Goal: Transaction & Acquisition: Book appointment/travel/reservation

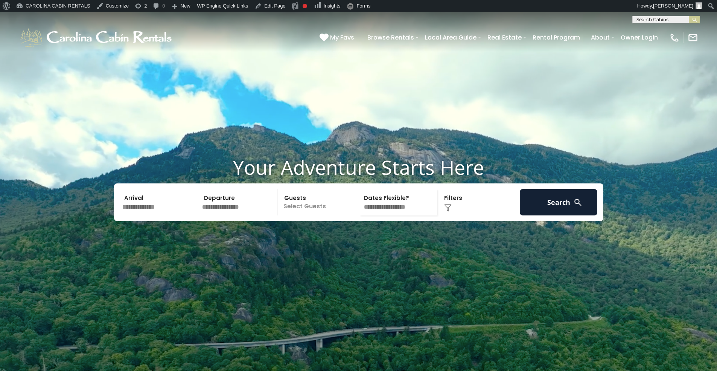
click at [560, 15] on div "**********" at bounding box center [358, 17] width 717 height 11
click at [560, 24] on div "(828) 295-6000 My Favs Browse Rentals Local Area Guide Activities & Attractions…" at bounding box center [358, 37] width 717 height 28
click at [560, 21] on input "text" at bounding box center [666, 21] width 66 height 8
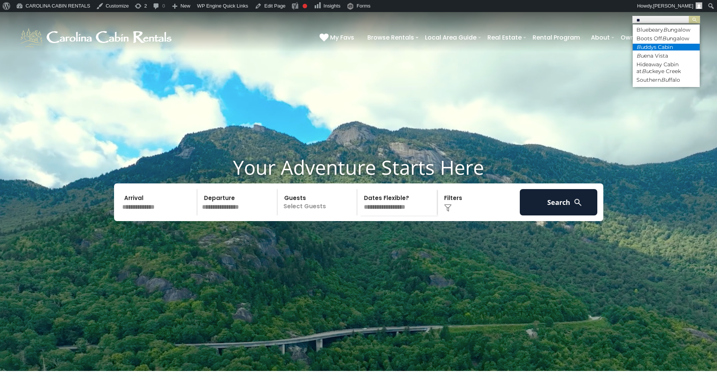
type input "**"
click at [560, 46] on li "Bu ddys Cabin" at bounding box center [666, 47] width 67 height 7
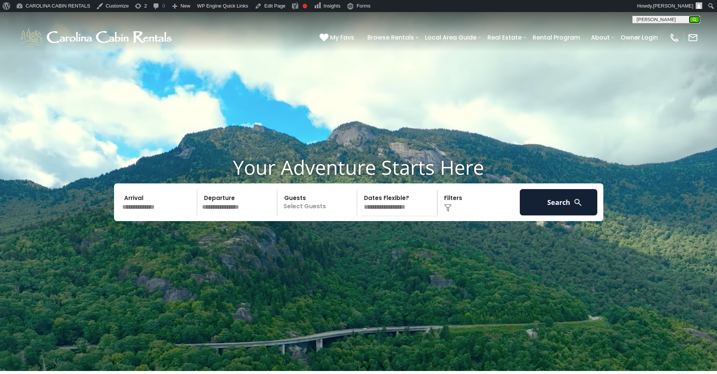
click at [560, 21] on img "submit" at bounding box center [695, 20] width 6 height 6
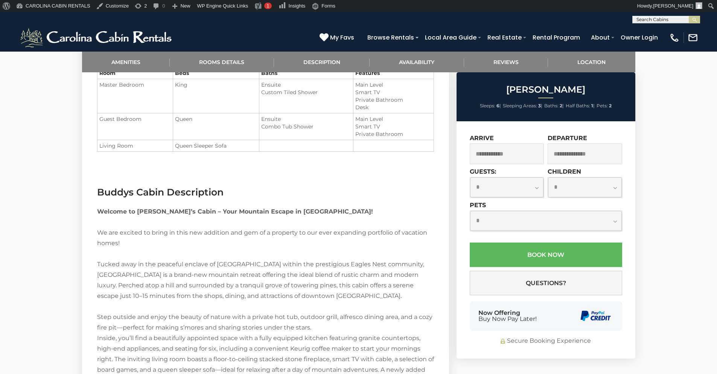
scroll to position [723, 0]
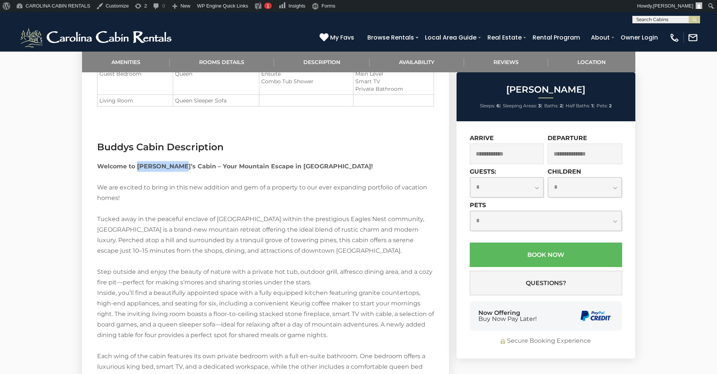
drag, startPoint x: 137, startPoint y: 164, endPoint x: 179, endPoint y: 165, distance: 42.6
click at [179, 165] on strong "Welcome to [PERSON_NAME]’s Cabin – Your Mountain Escape in [GEOGRAPHIC_DATA]!" at bounding box center [235, 166] width 276 height 7
click at [274, 165] on strong "Welcome to Buddy’s Cabin – Your Mountain Escape in Eagles Nest!" at bounding box center [235, 166] width 276 height 7
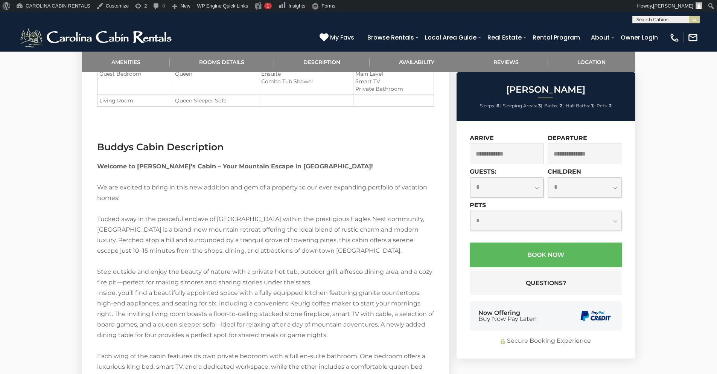
click at [274, 164] on strong "Welcome to Buddy’s Cabin – Your Mountain Escape in Eagles Nest!" at bounding box center [235, 166] width 276 height 7
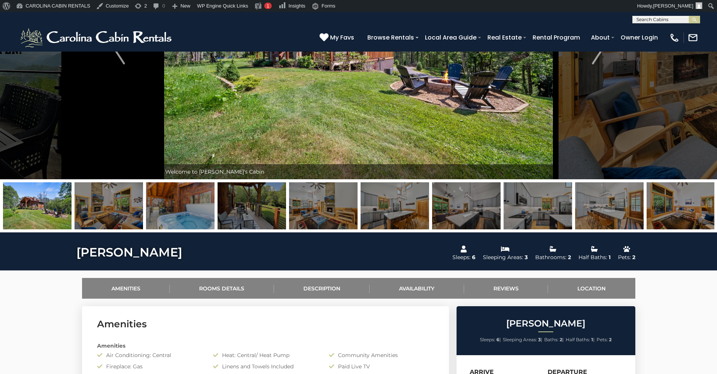
scroll to position [0, 0]
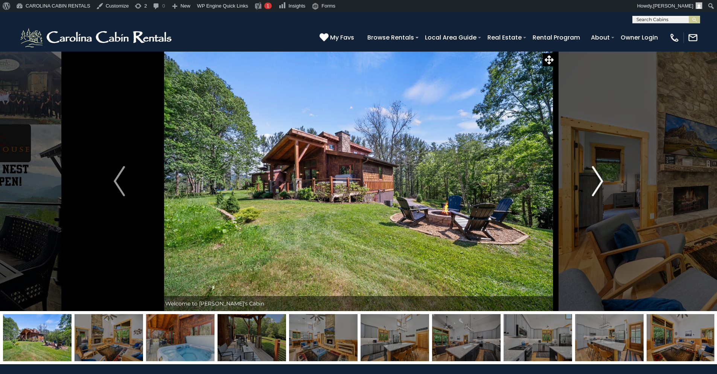
click at [588, 177] on button "Next" at bounding box center [598, 181] width 84 height 260
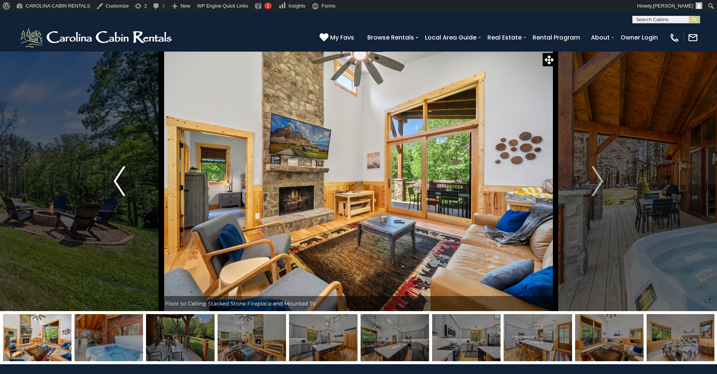
click at [124, 191] on img "Previous" at bounding box center [119, 181] width 11 height 30
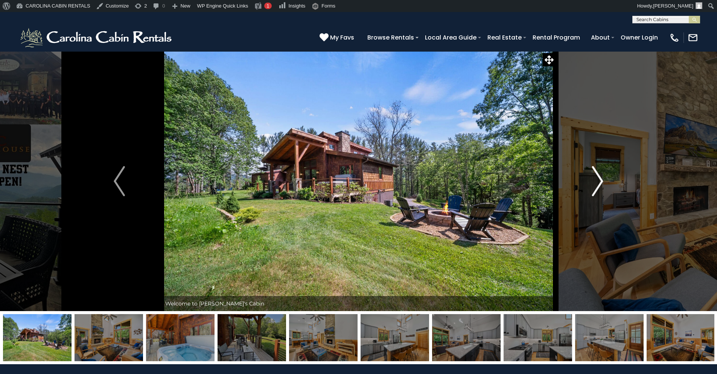
click at [595, 187] on img "Next" at bounding box center [597, 181] width 11 height 30
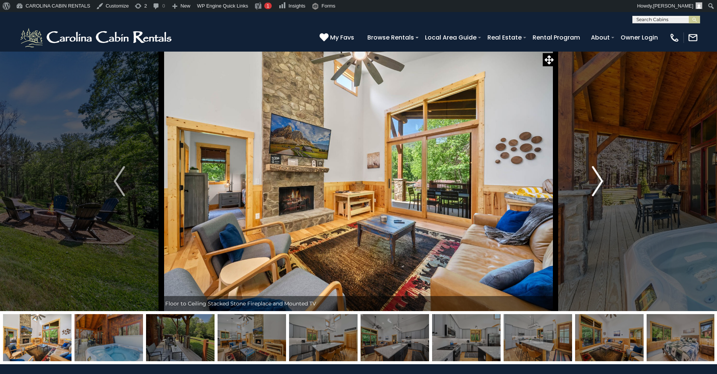
click at [597, 185] on img "Next" at bounding box center [597, 181] width 11 height 30
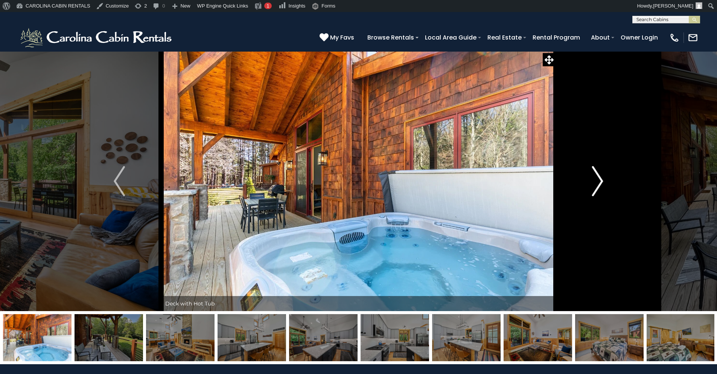
click at [597, 185] on img "Next" at bounding box center [597, 181] width 11 height 30
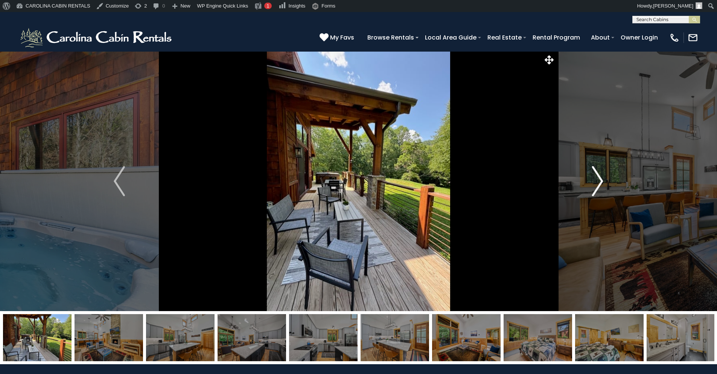
click at [595, 181] on img "Next" at bounding box center [597, 181] width 11 height 30
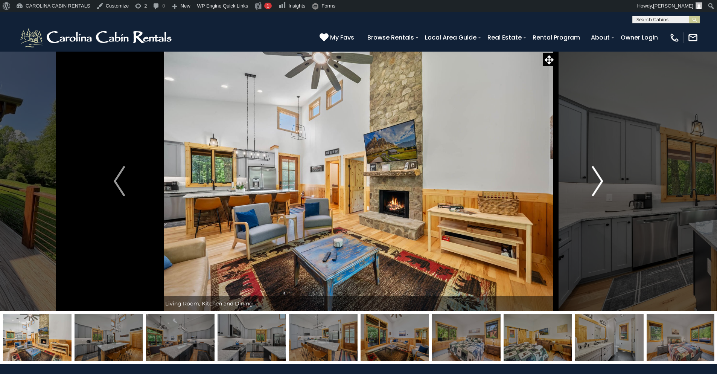
click at [595, 181] on img "Next" at bounding box center [597, 181] width 11 height 30
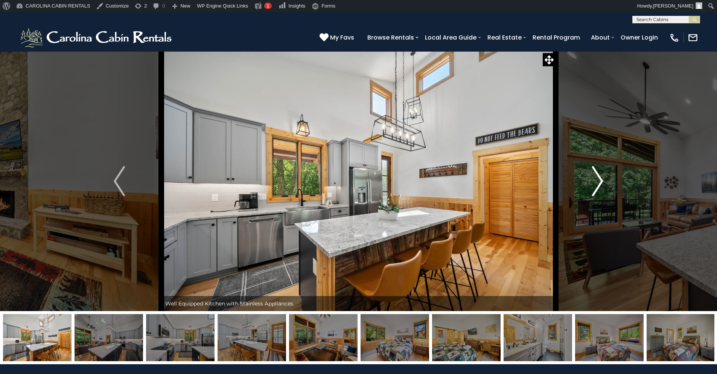
click at [595, 181] on img "Next" at bounding box center [597, 181] width 11 height 30
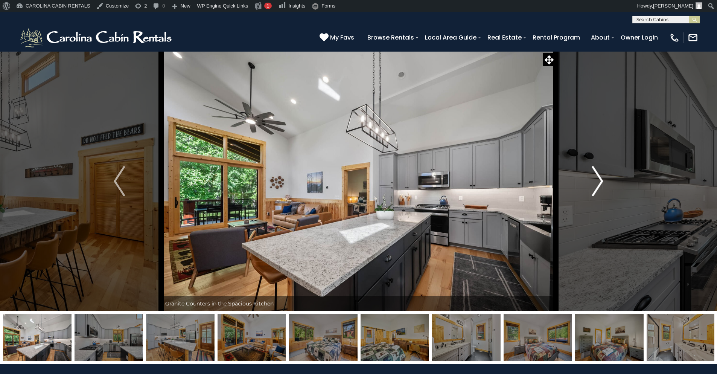
click at [594, 181] on img "Next" at bounding box center [597, 181] width 11 height 30
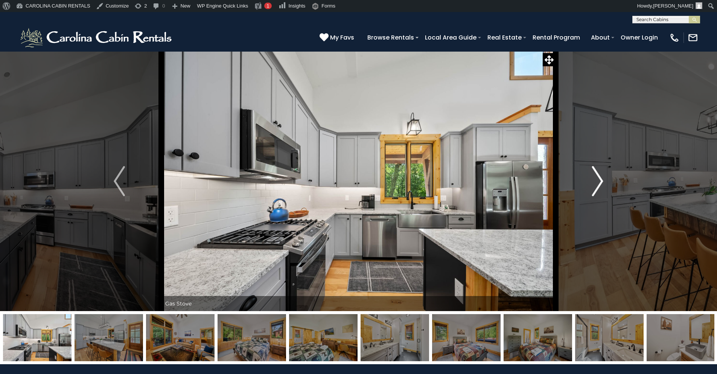
click at [592, 180] on button "Next" at bounding box center [598, 181] width 84 height 260
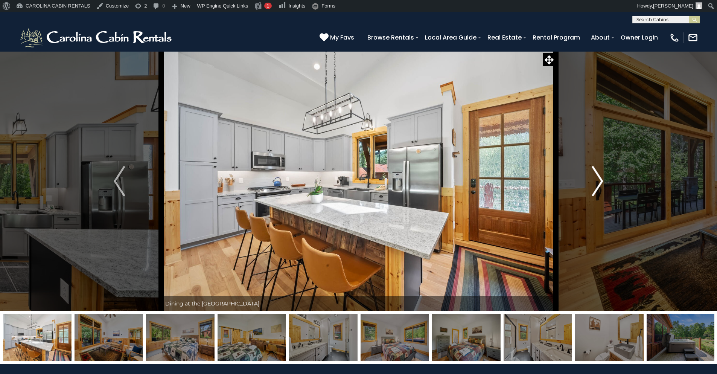
click at [592, 179] on button "Next" at bounding box center [598, 181] width 84 height 260
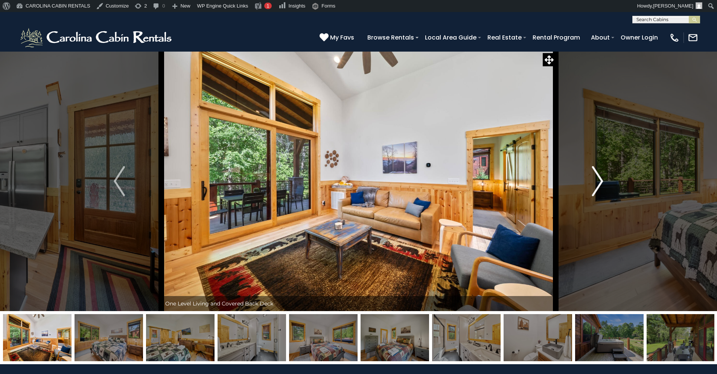
click at [592, 179] on button "Next" at bounding box center [598, 181] width 84 height 260
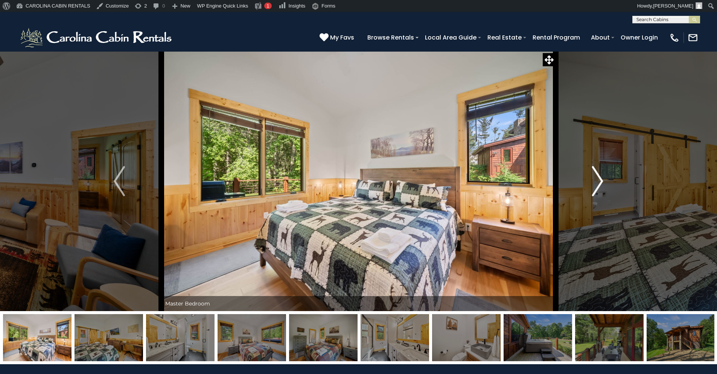
click at [592, 179] on button "Next" at bounding box center [598, 181] width 84 height 260
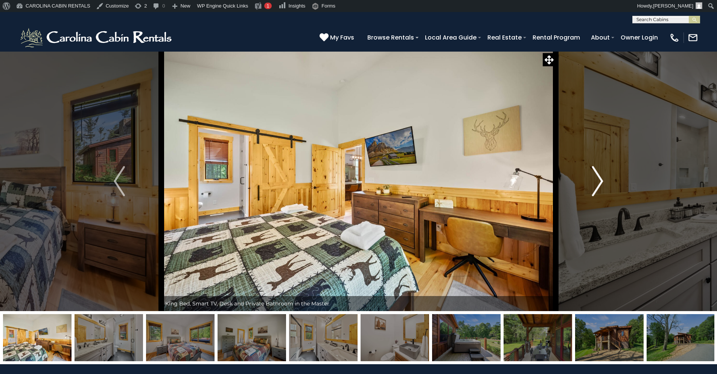
click at [592, 179] on button "Next" at bounding box center [598, 181] width 84 height 260
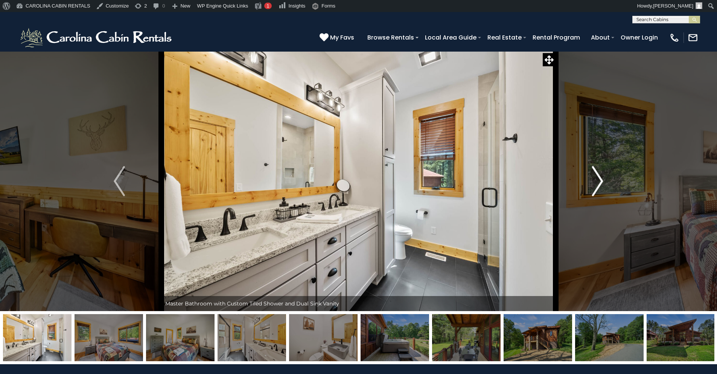
click at [592, 179] on button "Next" at bounding box center [598, 181] width 84 height 260
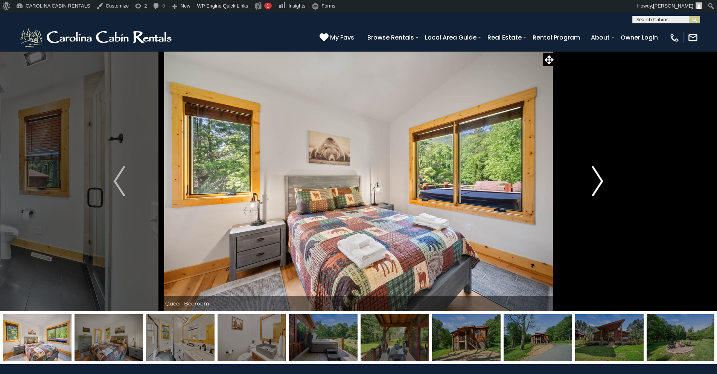
click at [592, 179] on button "Next" at bounding box center [598, 181] width 84 height 260
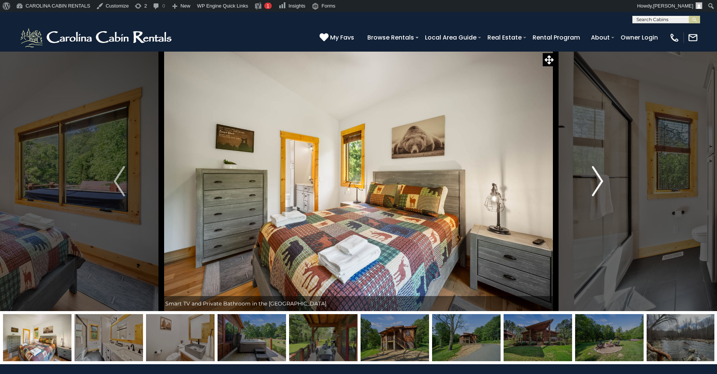
click at [592, 179] on button "Next" at bounding box center [598, 181] width 84 height 260
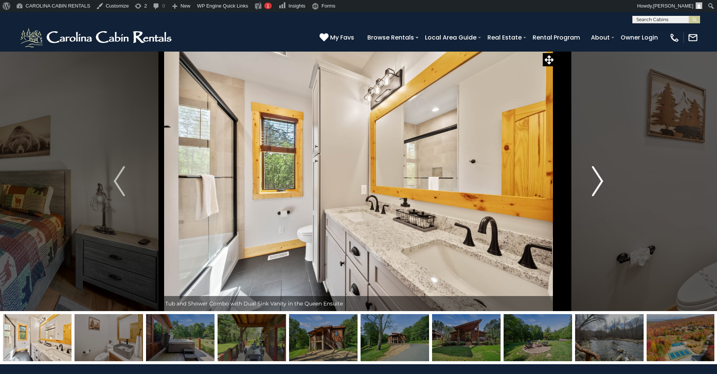
click at [592, 179] on button "Next" at bounding box center [598, 181] width 84 height 260
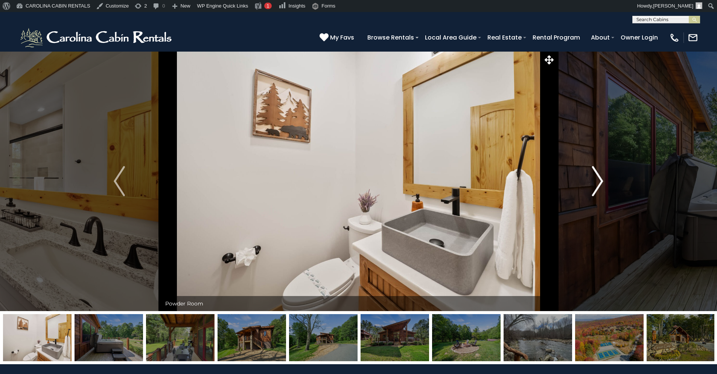
click at [592, 179] on button "Next" at bounding box center [598, 181] width 84 height 260
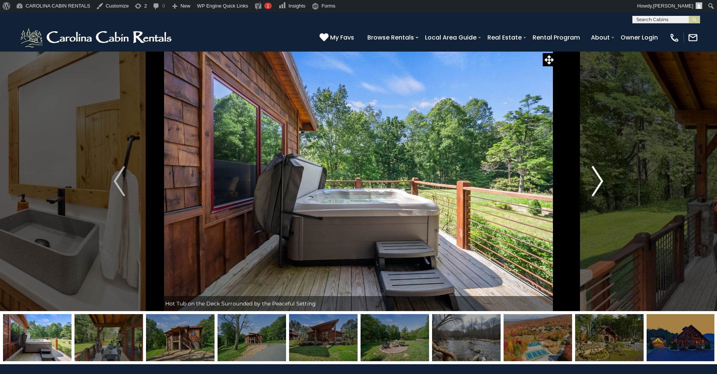
click at [592, 179] on button "Next" at bounding box center [598, 181] width 84 height 260
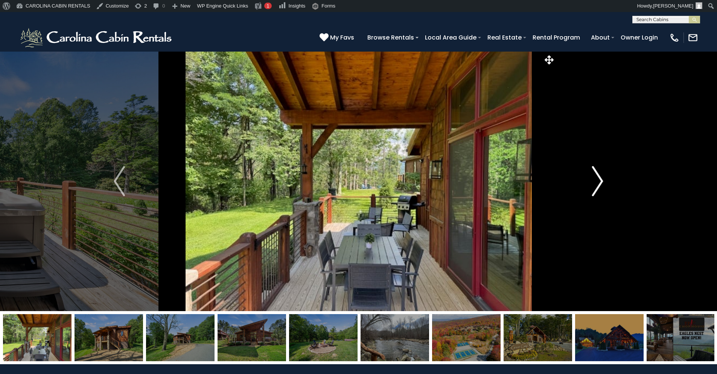
click at [592, 179] on button "Next" at bounding box center [598, 181] width 84 height 260
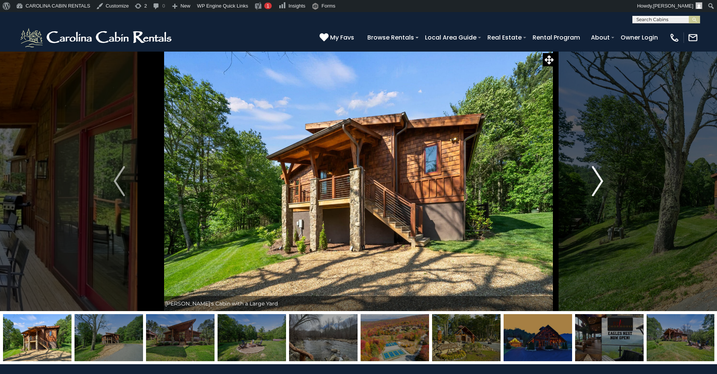
click at [592, 179] on button "Next" at bounding box center [598, 181] width 84 height 260
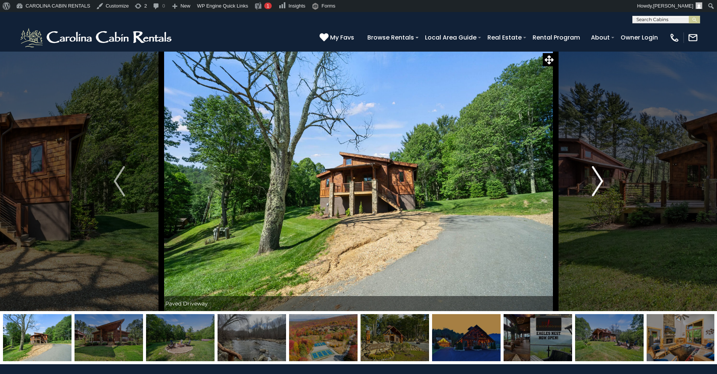
click at [592, 179] on button "Next" at bounding box center [598, 181] width 84 height 260
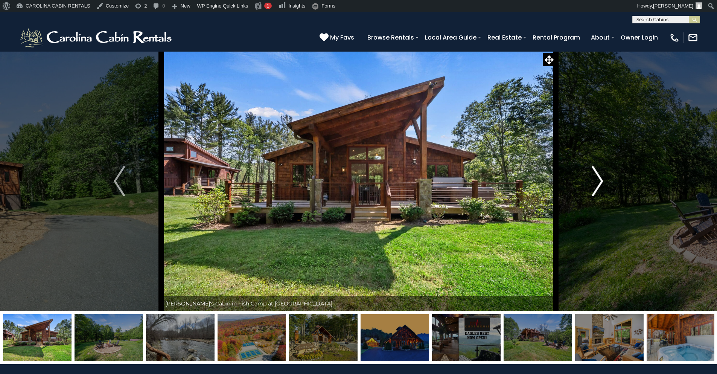
click at [594, 184] on img "Next" at bounding box center [597, 181] width 11 height 30
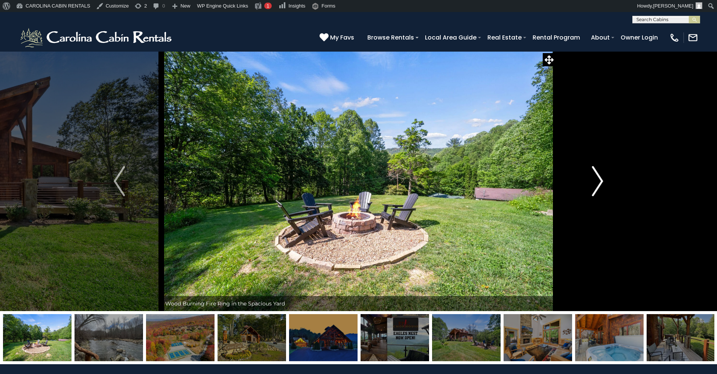
click at [592, 174] on img "Next" at bounding box center [597, 181] width 11 height 30
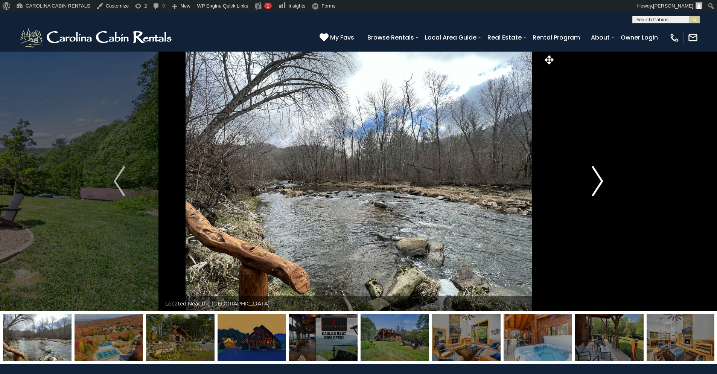
click at [592, 174] on img "Next" at bounding box center [597, 181] width 11 height 30
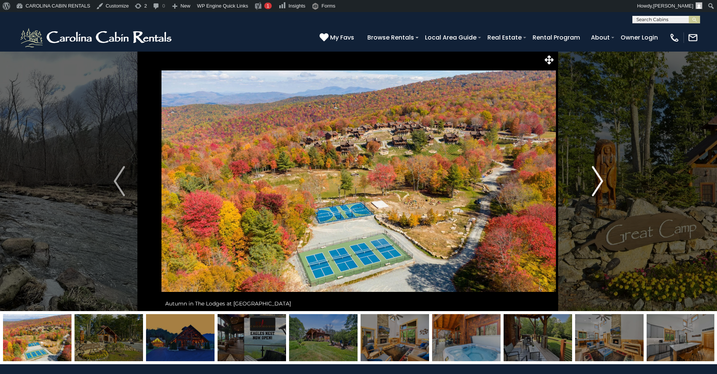
click at [597, 172] on img "Next" at bounding box center [597, 181] width 11 height 30
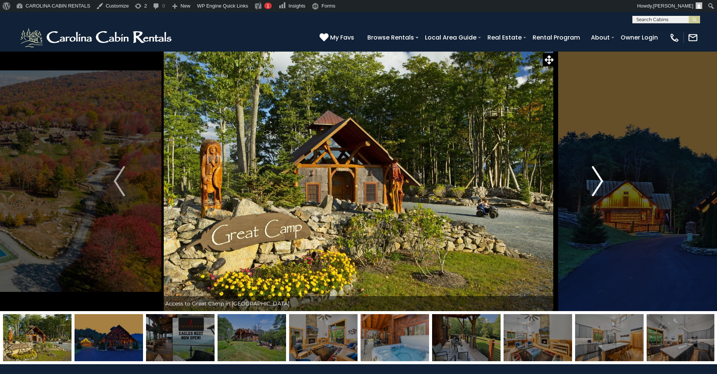
click at [602, 178] on img "Next" at bounding box center [597, 181] width 11 height 30
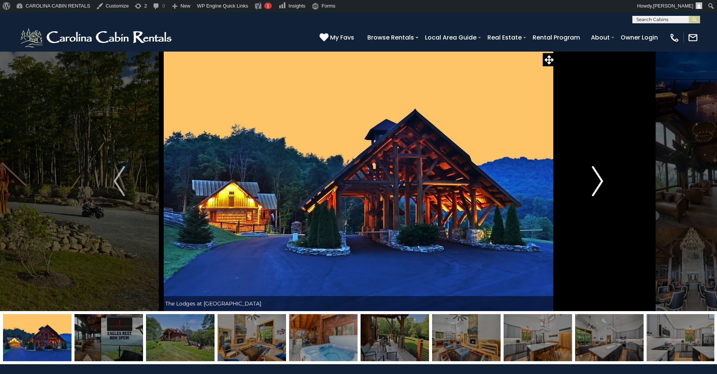
click at [602, 178] on img "Next" at bounding box center [597, 181] width 11 height 30
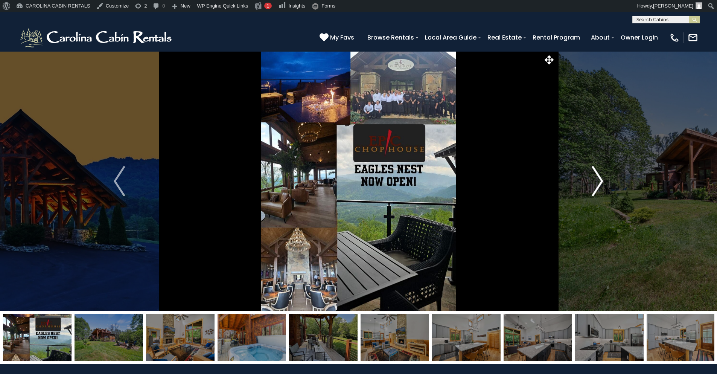
click at [602, 178] on img "Next" at bounding box center [597, 181] width 11 height 30
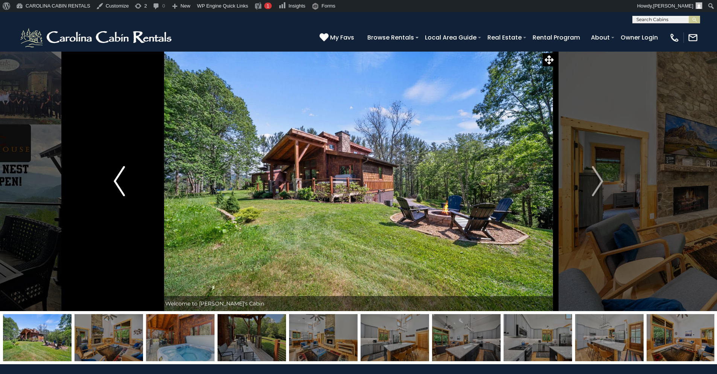
click at [121, 190] on img "Previous" at bounding box center [119, 181] width 11 height 30
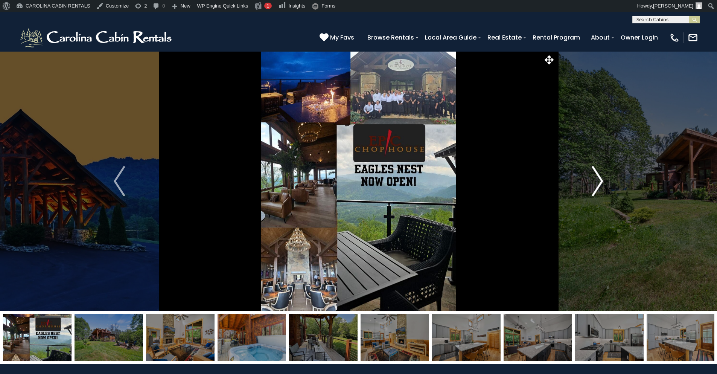
click at [591, 171] on button "Next" at bounding box center [598, 181] width 84 height 260
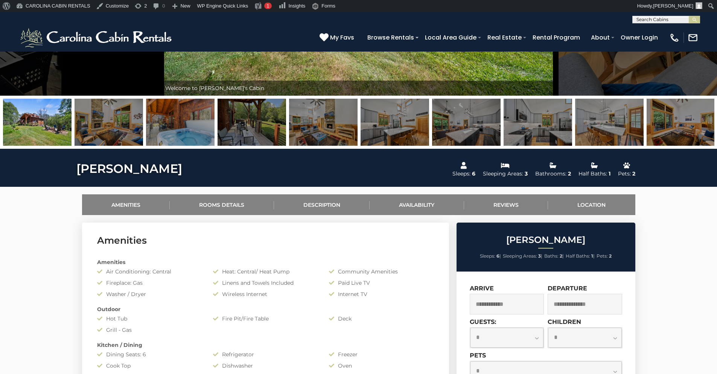
scroll to position [362, 0]
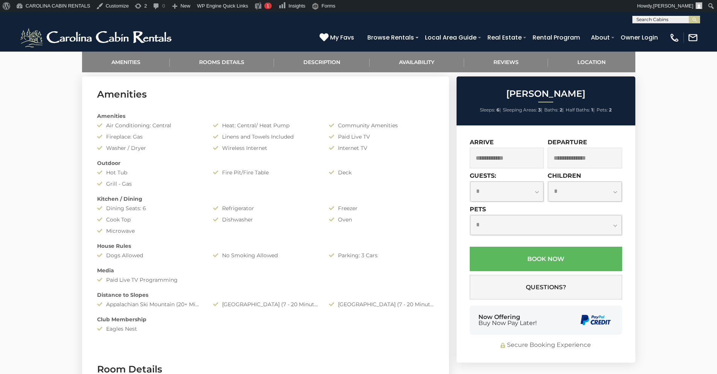
click at [266, 137] on div "Linens and Towels Included" at bounding box center [266, 137] width 116 height 8
click at [267, 137] on div "Linens and Towels Included" at bounding box center [266, 137] width 116 height 8
click at [304, 165] on div "Outdoor" at bounding box center [266, 163] width 348 height 8
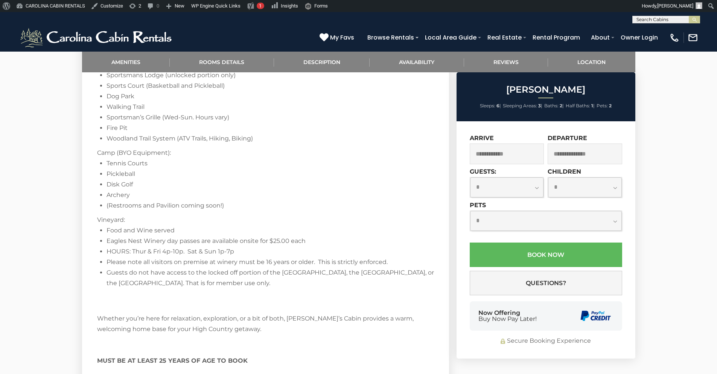
scroll to position [1401, 0]
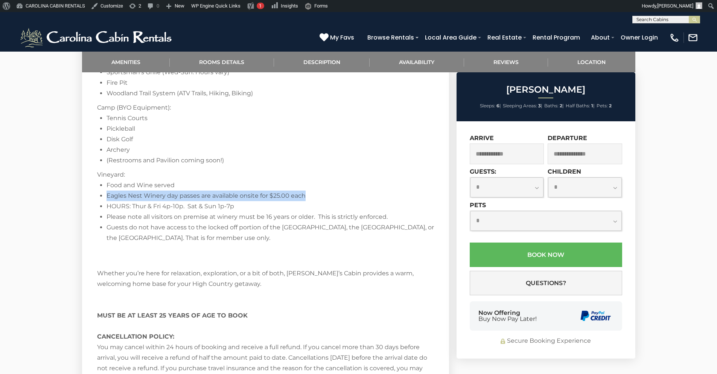
drag, startPoint x: 302, startPoint y: 194, endPoint x: 103, endPoint y: 197, distance: 198.9
click at [107, 197] on li "Eagles Nest Winery day passes are available onsite for $25.00 each" at bounding box center [271, 196] width 328 height 11
click at [289, 214] on li "Please note all visitors on premise at winery must be 16 years or older. This i…" at bounding box center [271, 217] width 328 height 11
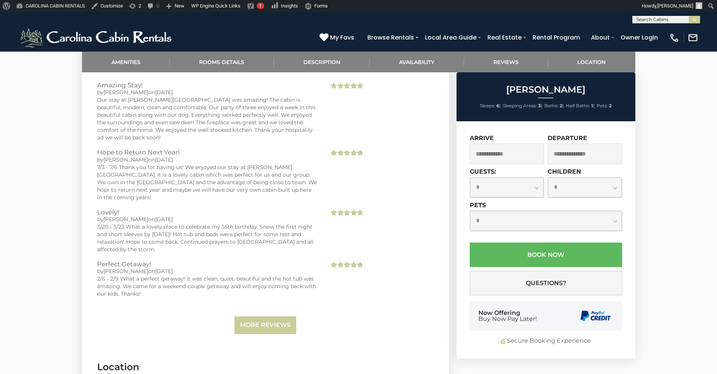
scroll to position [1943, 0]
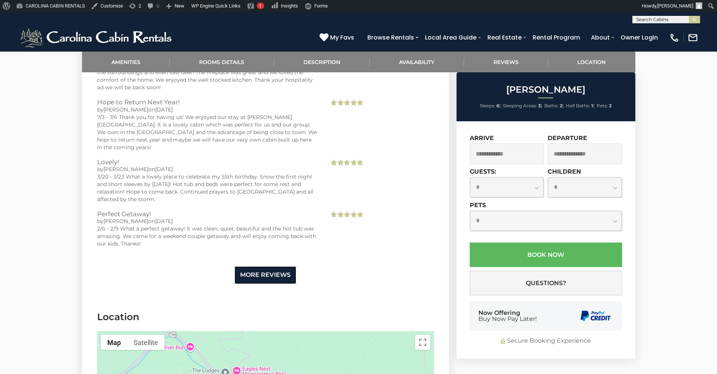
click at [276, 266] on link "More Reviews" at bounding box center [266, 275] width 62 height 18
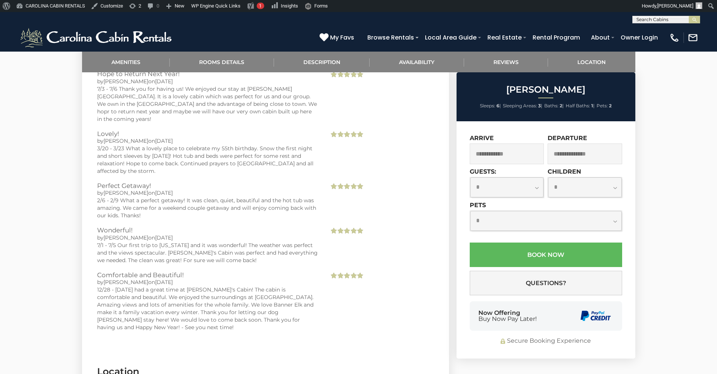
scroll to position [1989, 0]
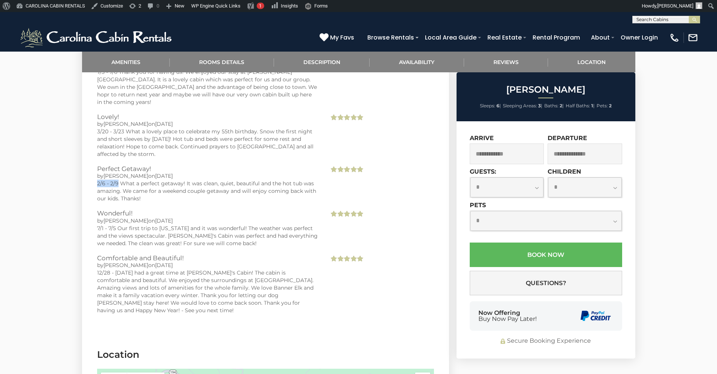
drag, startPoint x: 97, startPoint y: 165, endPoint x: 117, endPoint y: 166, distance: 19.6
click at [117, 180] on div "2/6 - 2/9 What a perfect getaway! It was clean, quiet, beautiful and the hot tu…" at bounding box center [207, 191] width 221 height 23
click at [119, 180] on div "2/6 - 2/9 What a perfect getaway! It was clean, quiet, beautiful and the hot tu…" at bounding box center [207, 191] width 221 height 23
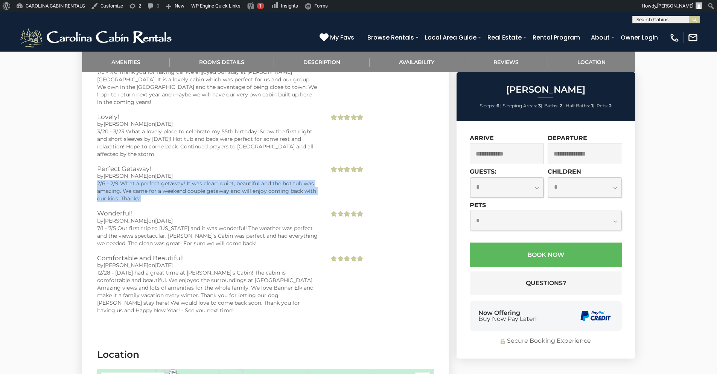
click at [119, 180] on div "2/6 - 2/9 What a perfect getaway! It was clean, quiet, beautiful and the hot tu…" at bounding box center [207, 191] width 221 height 23
click at [176, 180] on div "2/6 - 2/9 What a perfect getaway! It was clean, quiet, beautiful and the hot tu…" at bounding box center [207, 191] width 221 height 23
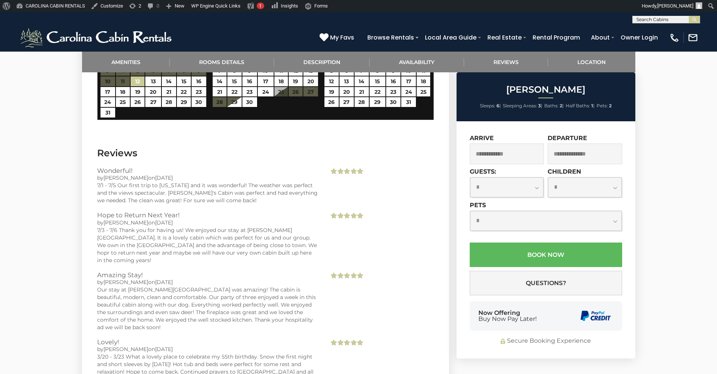
scroll to position [1717, 0]
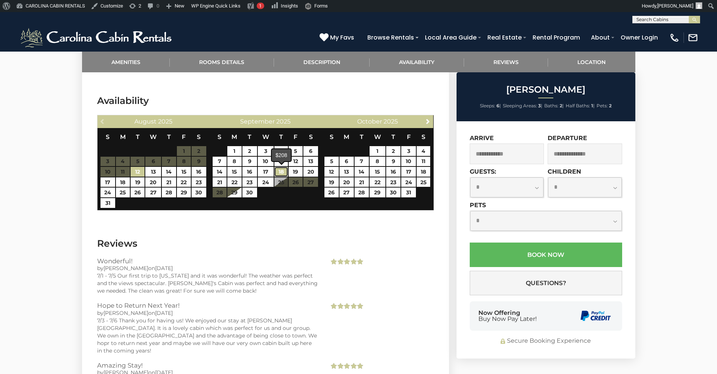
click at [279, 169] on link "18" at bounding box center [282, 172] width 14 height 10
type input "**********"
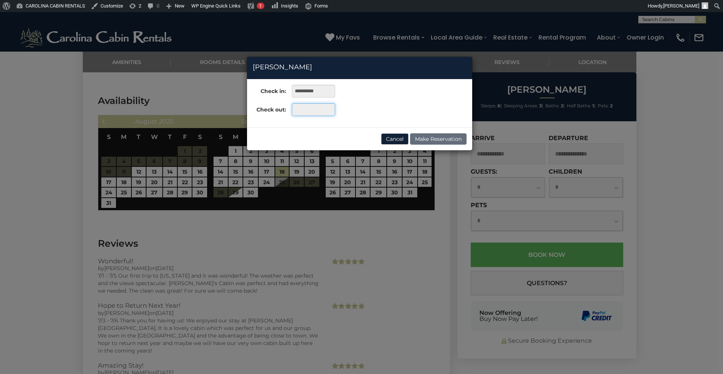
click at [302, 108] on input "text" at bounding box center [313, 109] width 43 height 13
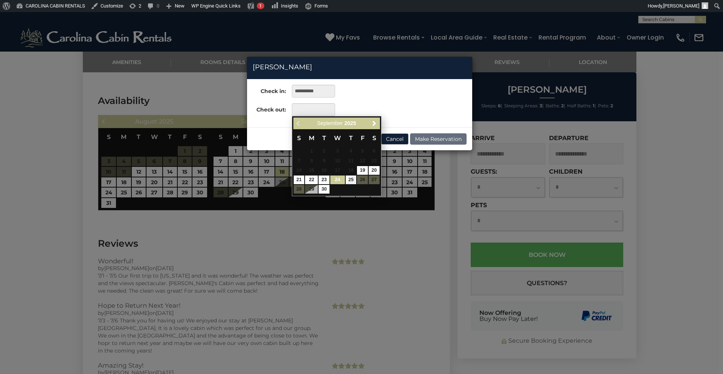
click at [339, 181] on link "24" at bounding box center [337, 180] width 14 height 9
type input "**********"
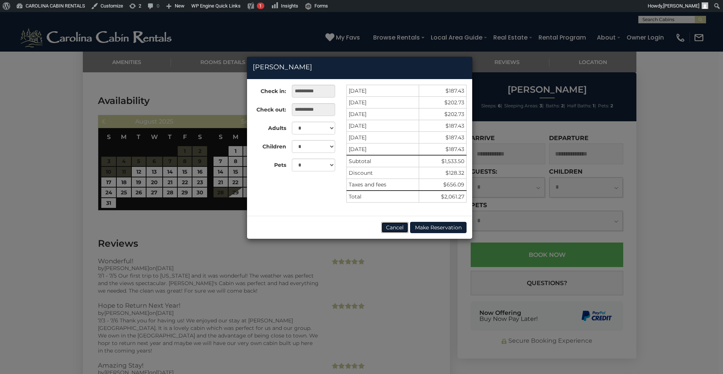
click at [386, 228] on button "Cancel" at bounding box center [394, 227] width 27 height 11
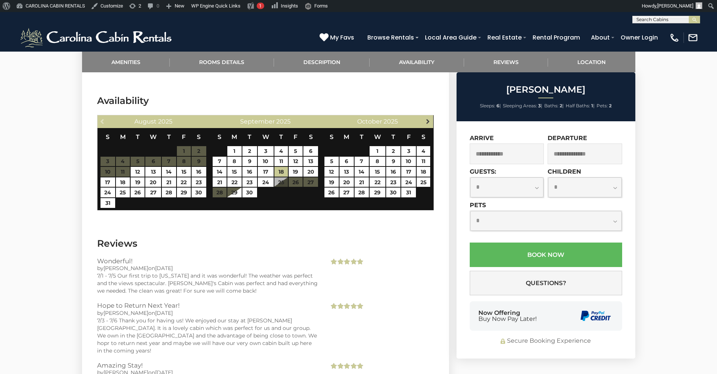
click at [426, 118] on span "Next" at bounding box center [428, 121] width 6 height 6
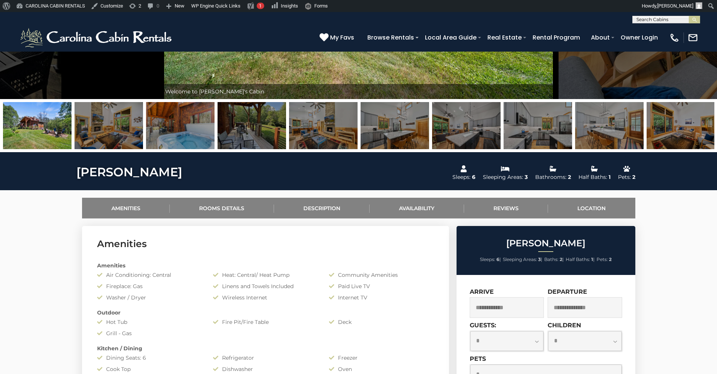
scroll to position [0, 0]
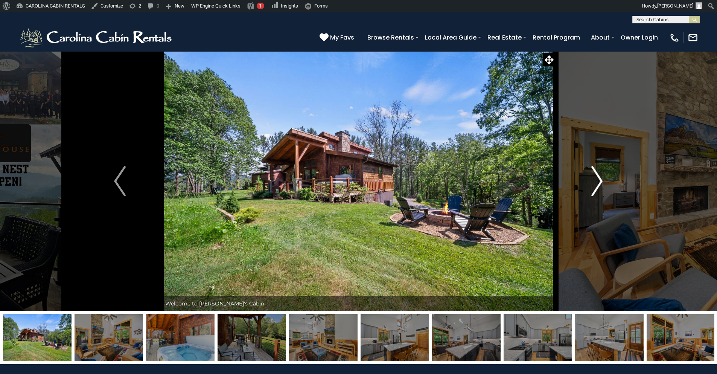
click at [597, 183] on img "Next" at bounding box center [597, 181] width 11 height 30
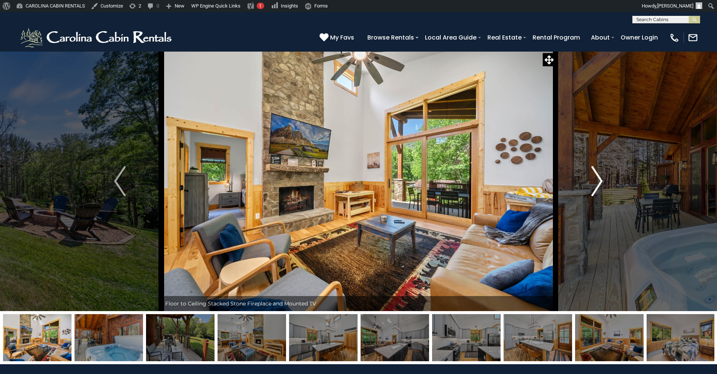
click at [597, 182] on img "Next" at bounding box center [597, 181] width 11 height 30
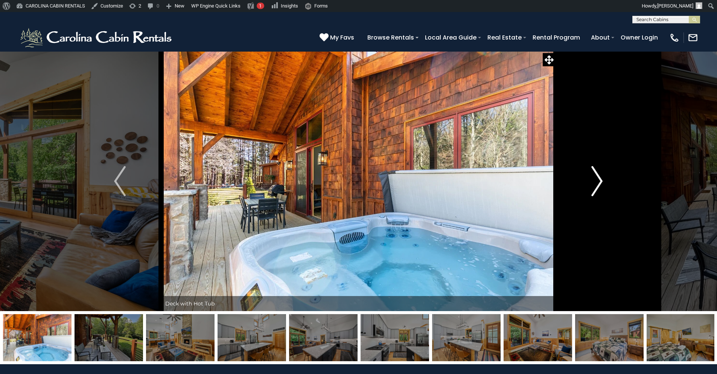
click at [597, 182] on img "Next" at bounding box center [597, 181] width 11 height 30
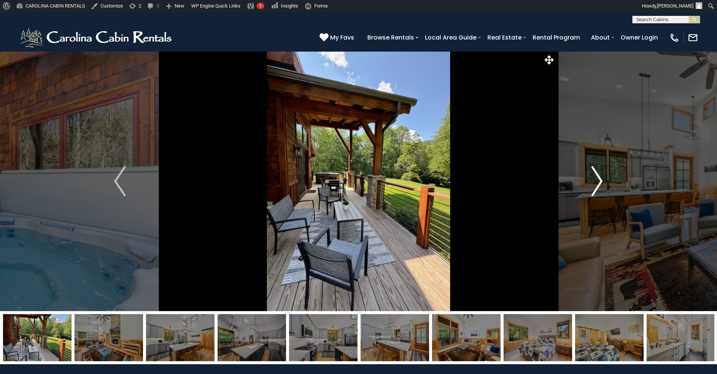
click at [597, 182] on img "Next" at bounding box center [597, 181] width 11 height 30
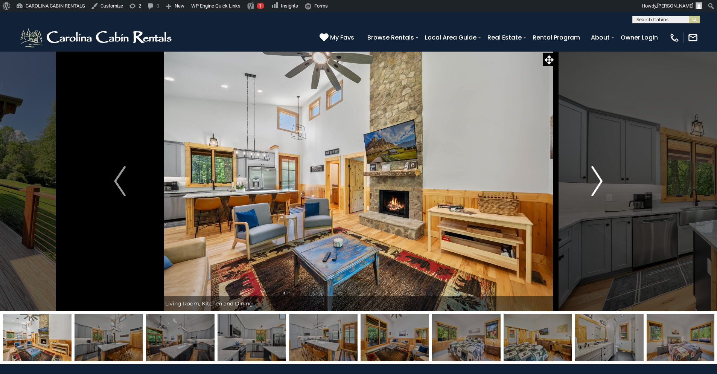
click at [597, 182] on img "Next" at bounding box center [597, 181] width 11 height 30
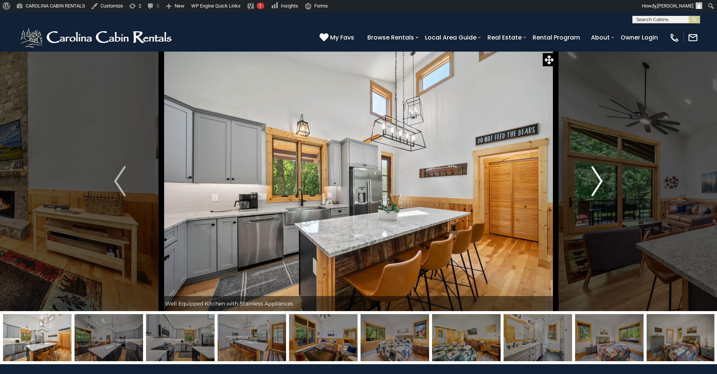
click at [597, 182] on img "Next" at bounding box center [597, 181] width 11 height 30
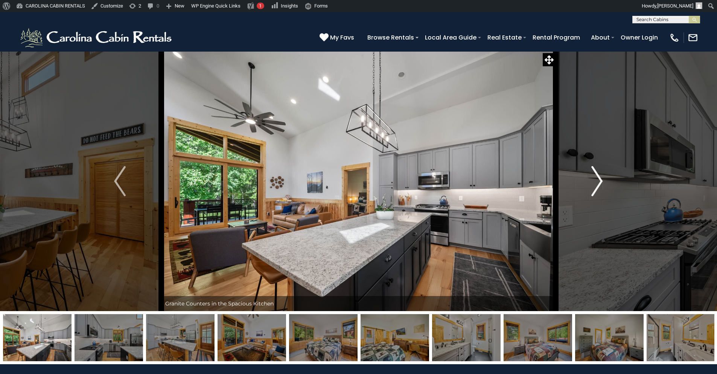
click at [597, 182] on img "Next" at bounding box center [597, 181] width 11 height 30
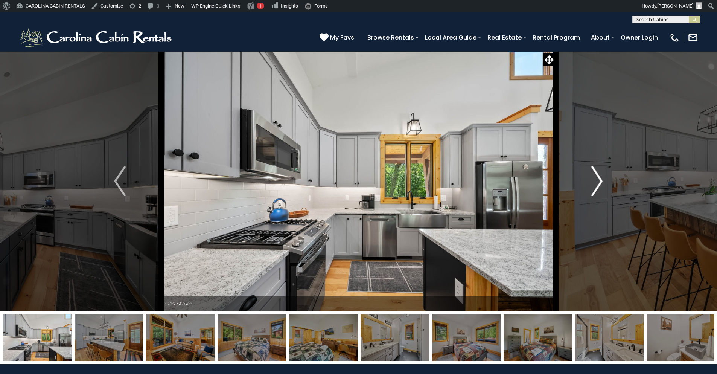
click at [597, 182] on img "Next" at bounding box center [597, 181] width 11 height 30
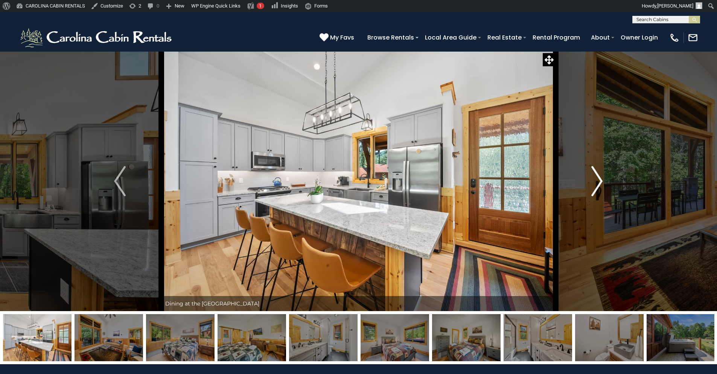
click at [597, 182] on img "Next" at bounding box center [597, 181] width 11 height 30
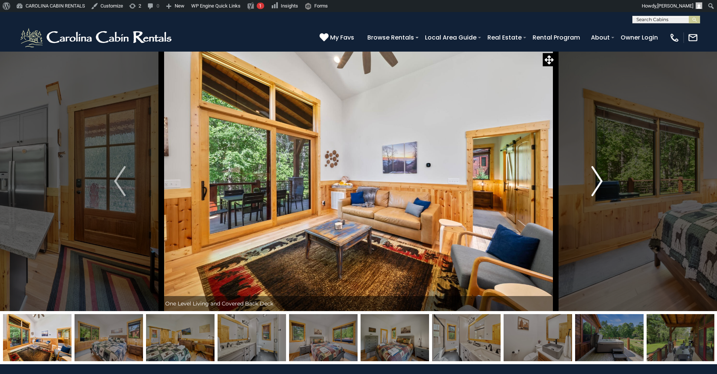
click at [597, 182] on img "Next" at bounding box center [597, 181] width 11 height 30
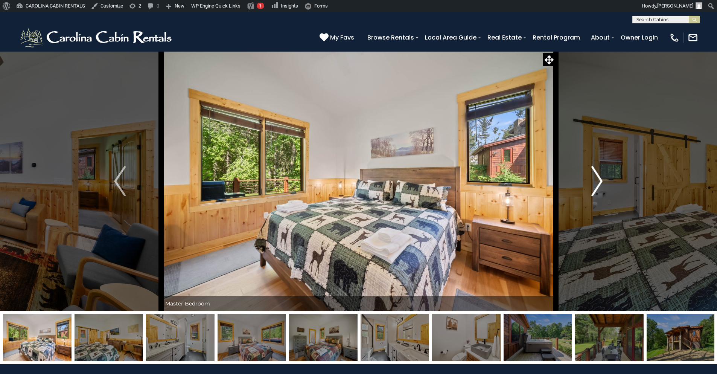
click at [597, 182] on img "Next" at bounding box center [597, 181] width 11 height 30
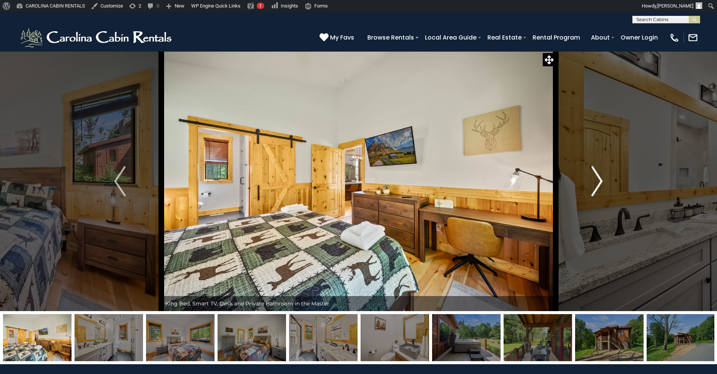
click at [597, 182] on img "Next" at bounding box center [597, 181] width 11 height 30
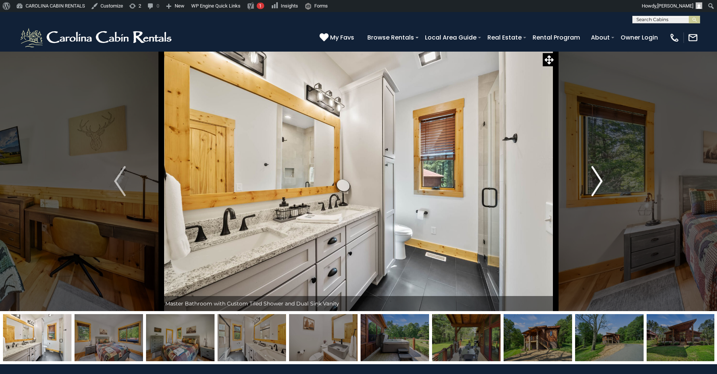
click at [588, 188] on button "Next" at bounding box center [597, 181] width 83 height 260
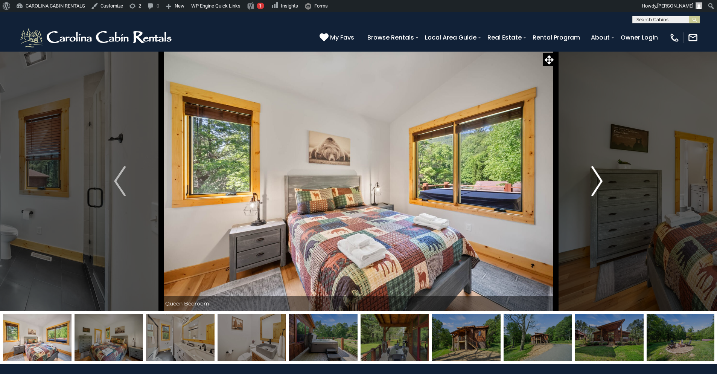
click at [589, 188] on button "Next" at bounding box center [597, 181] width 83 height 260
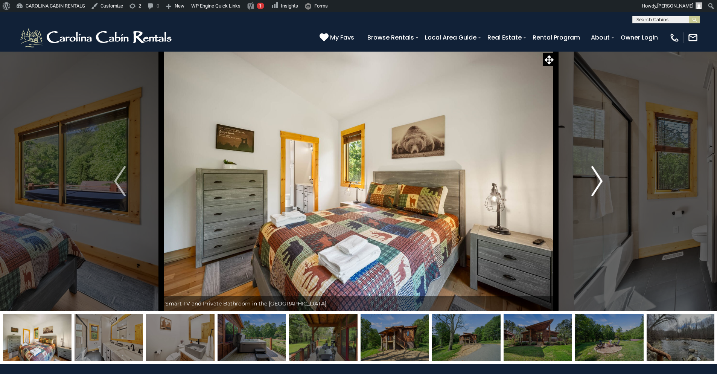
click at [589, 188] on button "Next" at bounding box center [597, 181] width 83 height 260
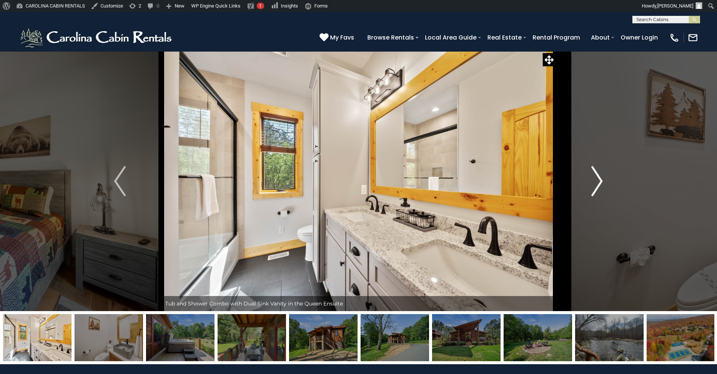
click at [595, 177] on img "Next" at bounding box center [597, 181] width 11 height 30
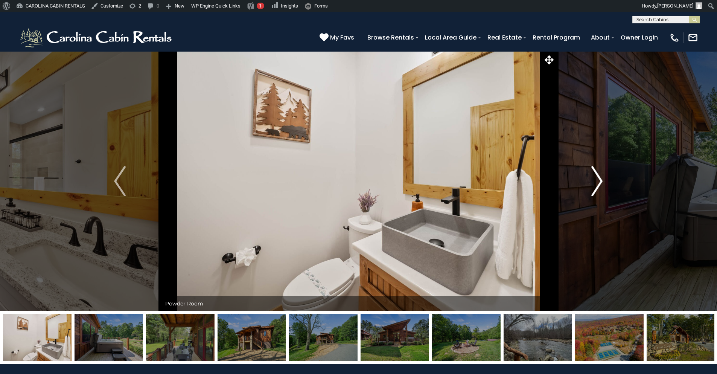
click at [589, 173] on button "Next" at bounding box center [597, 181] width 83 height 260
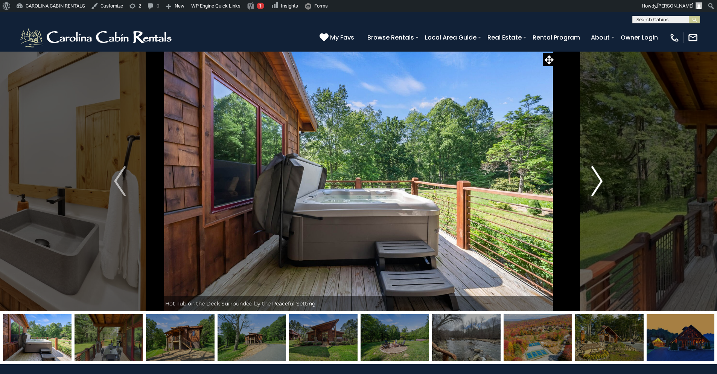
drag, startPoint x: 589, startPoint y: 173, endPoint x: 590, endPoint y: 166, distance: 7.3
click at [589, 171] on button "Next" at bounding box center [597, 181] width 83 height 260
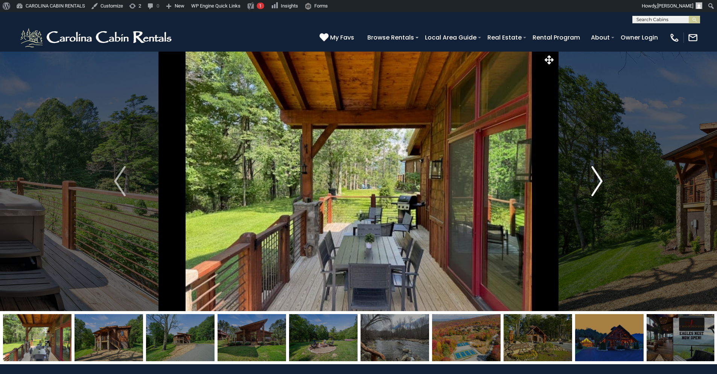
click at [592, 166] on img "Next" at bounding box center [597, 181] width 11 height 30
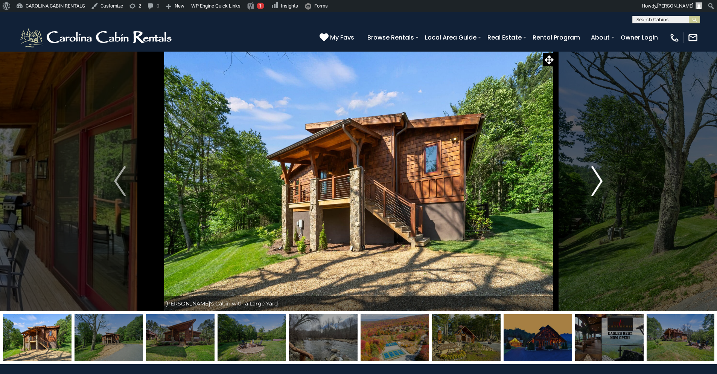
click at [592, 166] on img "Next" at bounding box center [597, 181] width 11 height 30
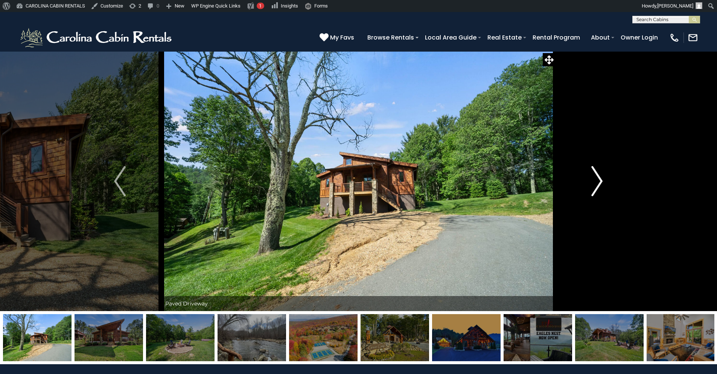
click at [592, 166] on img "Next" at bounding box center [597, 181] width 11 height 30
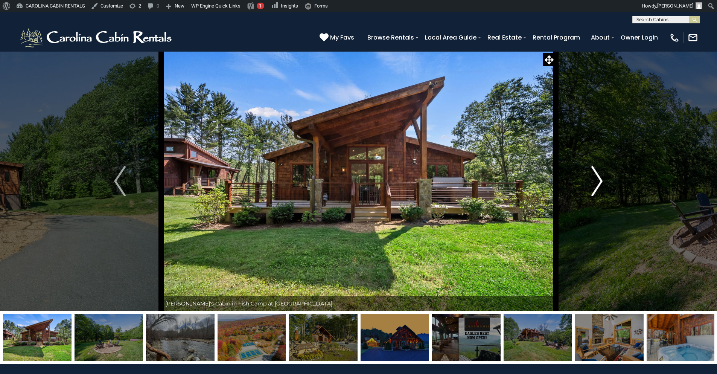
click at [592, 166] on img "Next" at bounding box center [597, 181] width 11 height 30
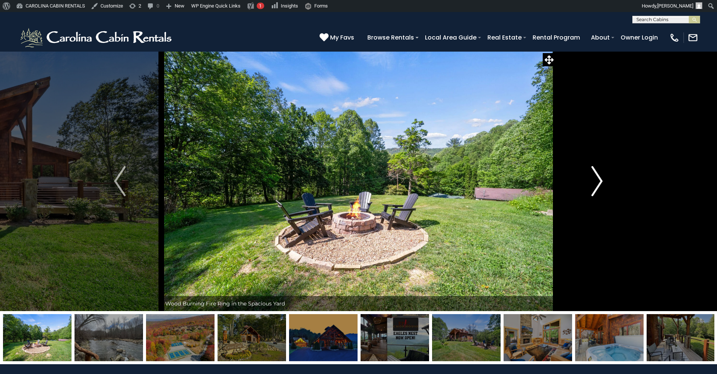
click at [592, 166] on img "Next" at bounding box center [597, 181] width 11 height 30
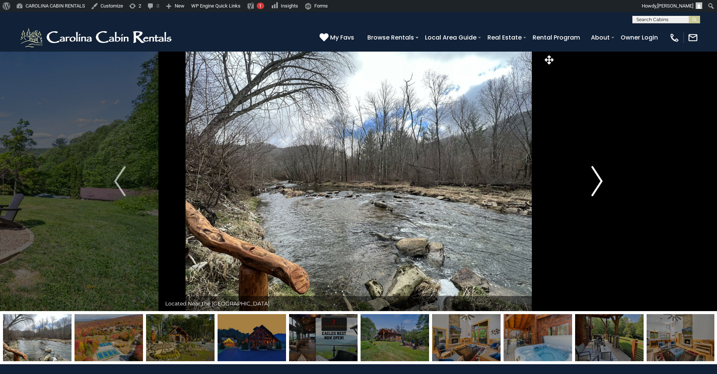
click at [592, 166] on img "Next" at bounding box center [597, 181] width 11 height 30
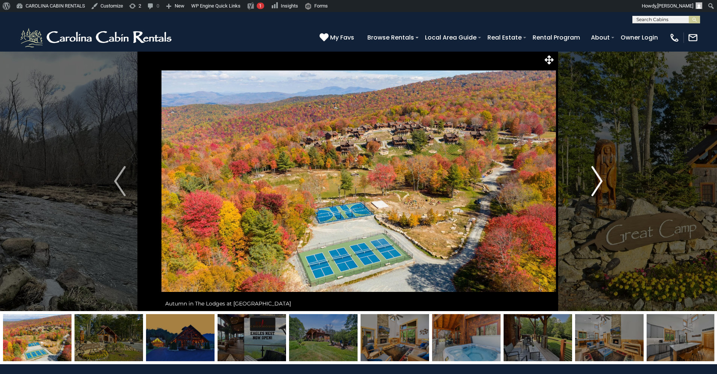
click at [592, 166] on img "Next" at bounding box center [597, 181] width 11 height 30
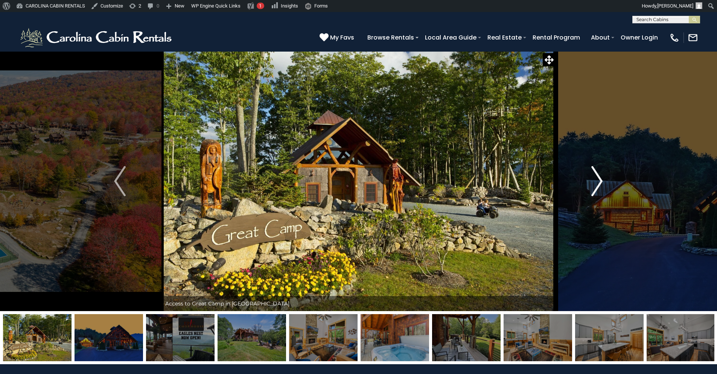
click at [592, 166] on img "Next" at bounding box center [597, 181] width 11 height 30
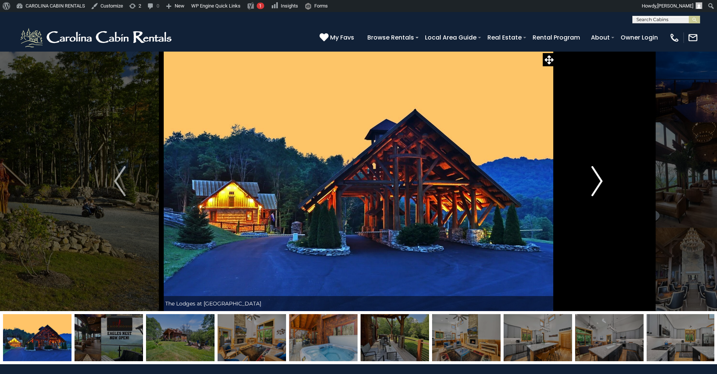
click at [592, 166] on img "Next" at bounding box center [597, 181] width 11 height 30
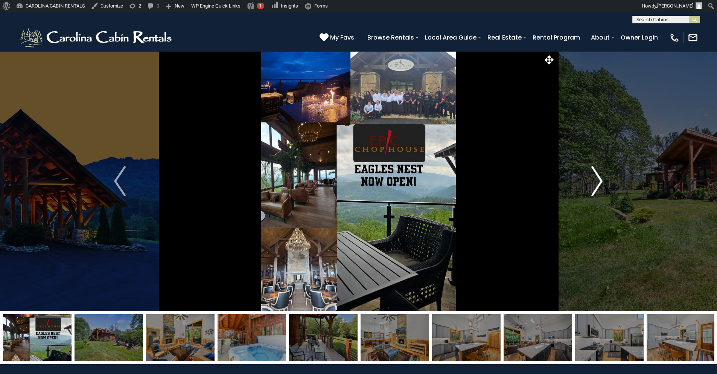
click at [592, 166] on img "Next" at bounding box center [597, 181] width 11 height 30
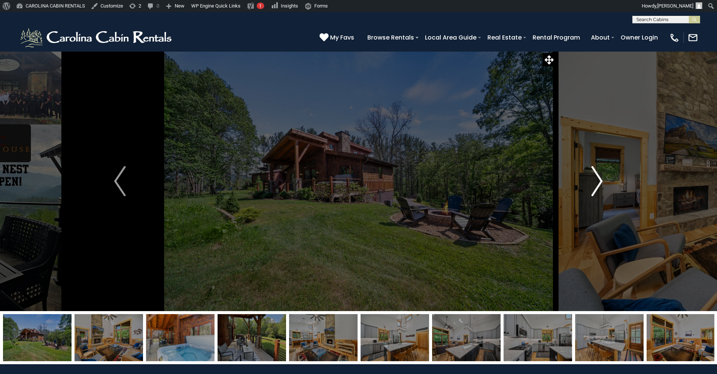
click at [592, 166] on img "Next" at bounding box center [597, 181] width 11 height 30
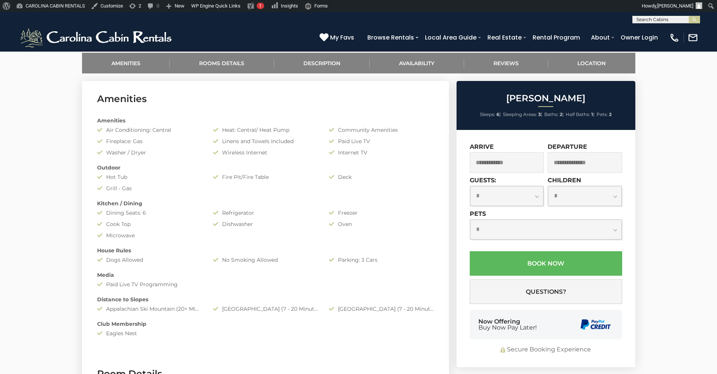
scroll to position [407, 0]
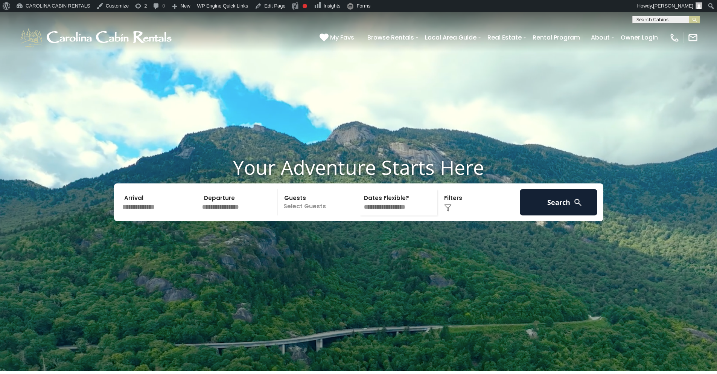
click at [153, 215] on input "text" at bounding box center [159, 202] width 78 height 26
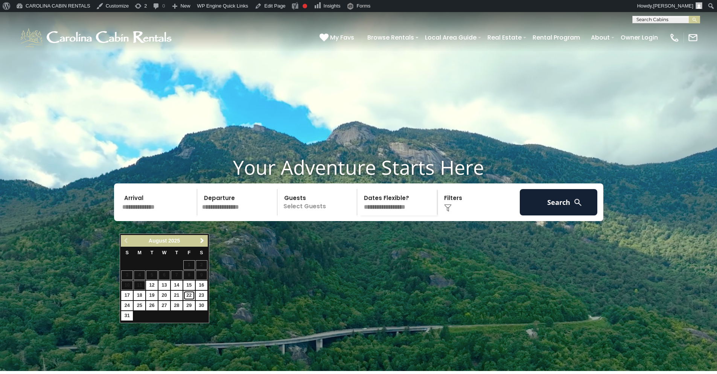
click at [185, 295] on link "22" at bounding box center [189, 295] width 12 height 9
type input "*******"
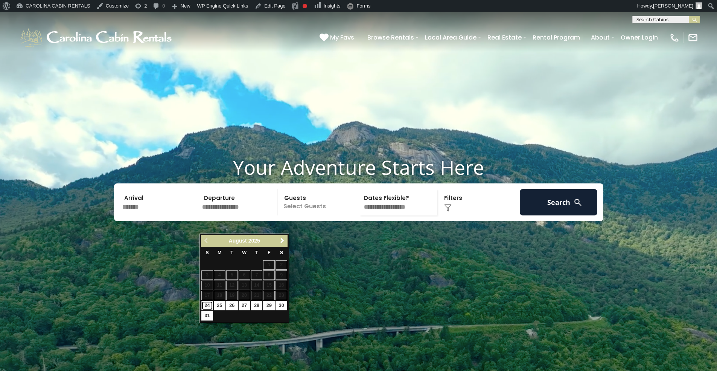
click at [211, 307] on link "24" at bounding box center [208, 305] width 12 height 9
type input "*******"
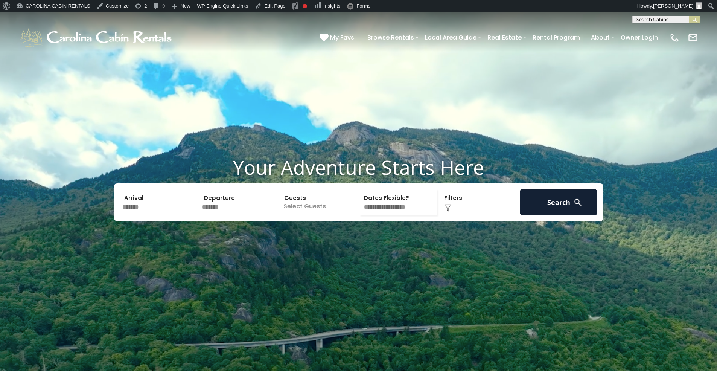
click at [313, 215] on p "Select Guests" at bounding box center [319, 202] width 78 height 26
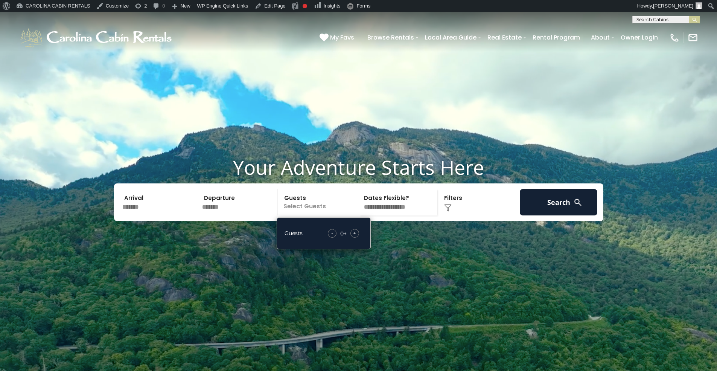
click at [354, 237] on span "+" at bounding box center [354, 233] width 3 height 8
click at [447, 212] on img at bounding box center [448, 208] width 8 height 8
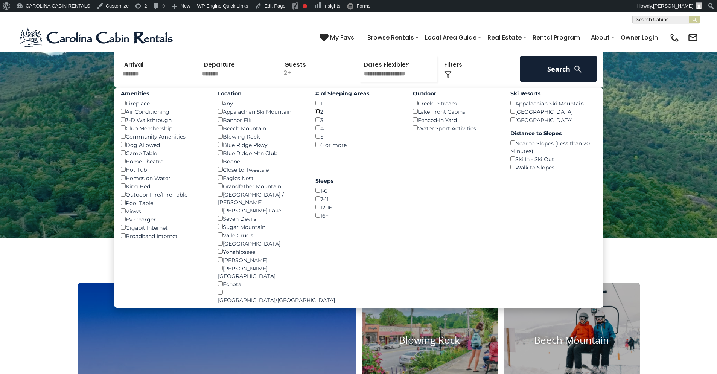
scroll to position [136, 0]
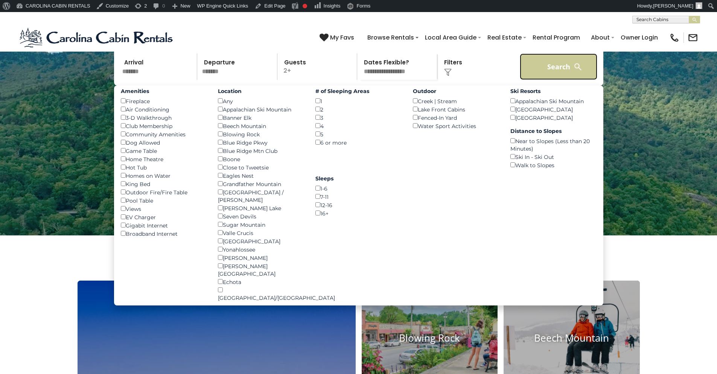
click at [558, 80] on button "Search" at bounding box center [559, 66] width 78 height 26
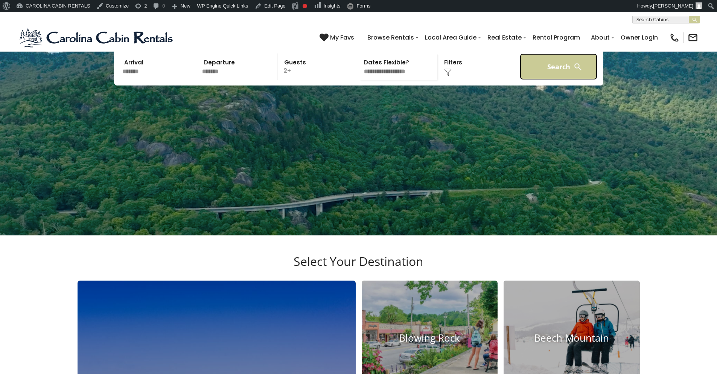
click at [537, 80] on button "Search" at bounding box center [559, 66] width 78 height 26
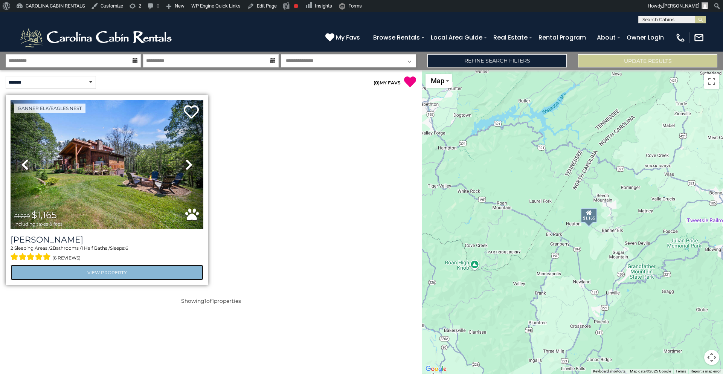
click at [94, 267] on link "View Property" at bounding box center [107, 272] width 193 height 15
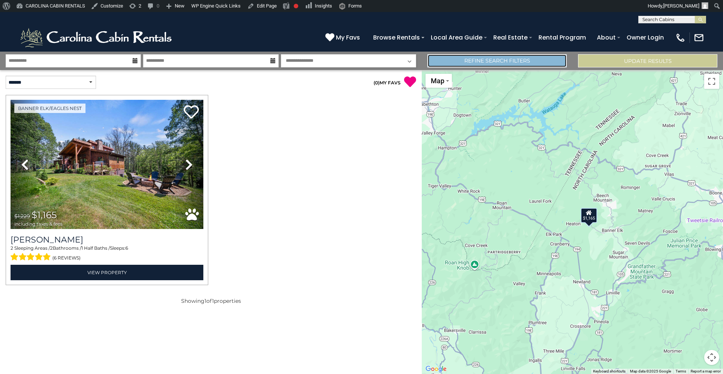
click at [491, 57] on link "Refine Search Filters" at bounding box center [496, 60] width 139 height 13
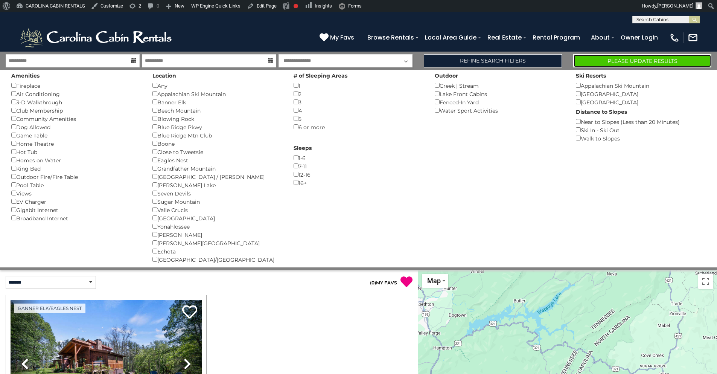
click at [625, 62] on button "Please Update Results" at bounding box center [643, 60] width 138 height 13
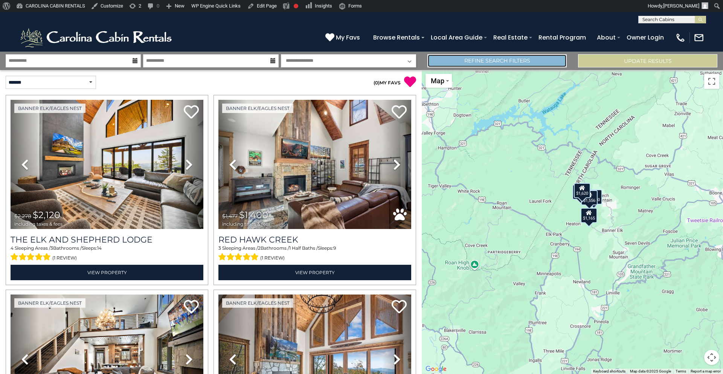
click at [473, 63] on link "Refine Search Filters" at bounding box center [496, 60] width 139 height 13
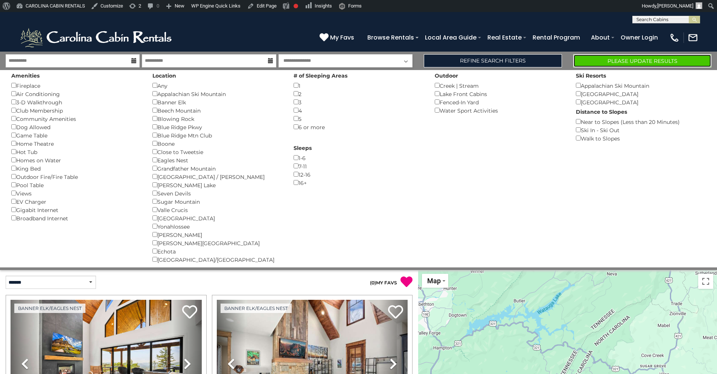
click at [659, 57] on button "Please Update Results" at bounding box center [643, 60] width 138 height 13
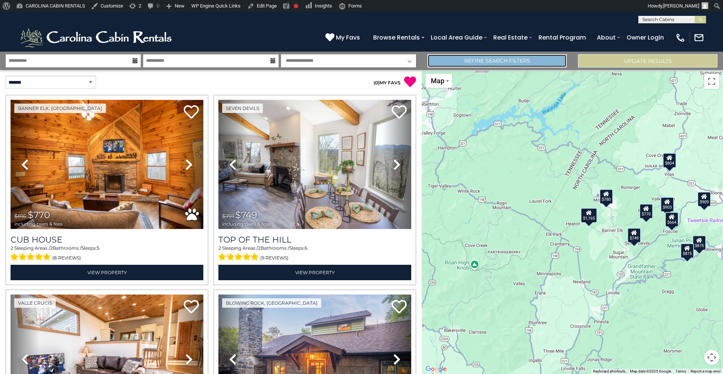
click at [470, 62] on link "Refine Search Filters" at bounding box center [496, 60] width 139 height 13
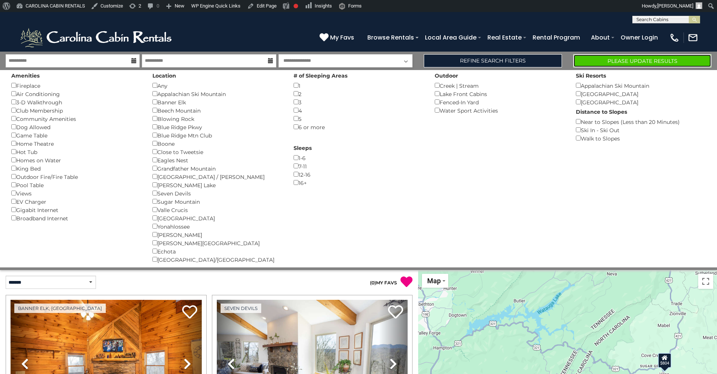
click at [627, 56] on button "Please Update Results" at bounding box center [643, 60] width 138 height 13
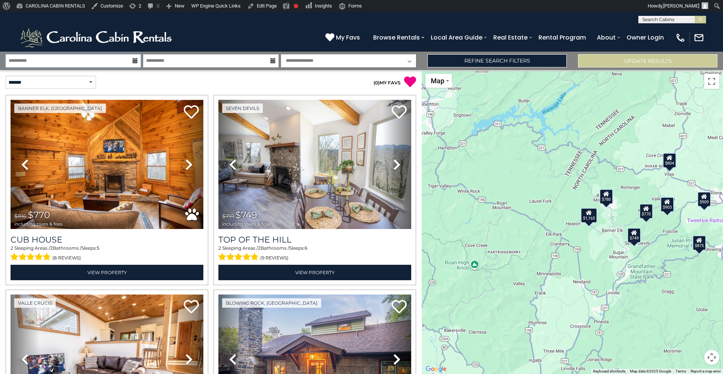
click at [86, 57] on input "**********" at bounding box center [73, 60] width 135 height 13
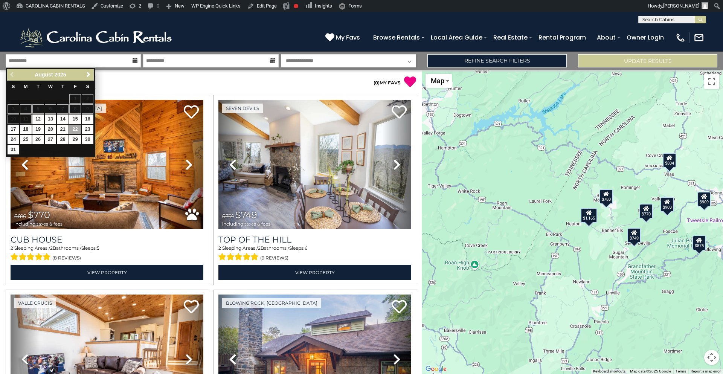
click at [309, 85] on p "( 0 ) MY FAVS" at bounding box center [313, 82] width 205 height 12
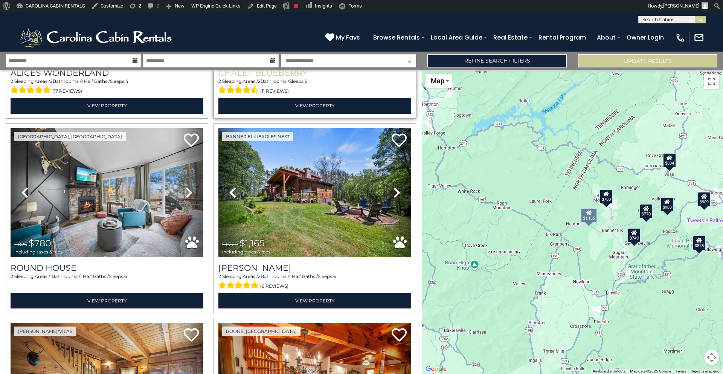
scroll to position [497, 0]
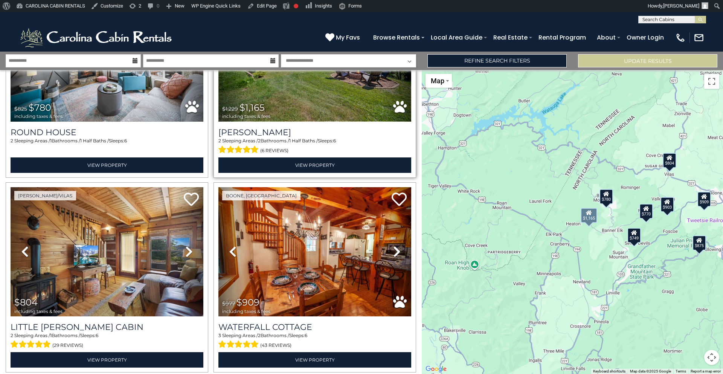
click at [284, 89] on img at bounding box center [314, 56] width 193 height 129
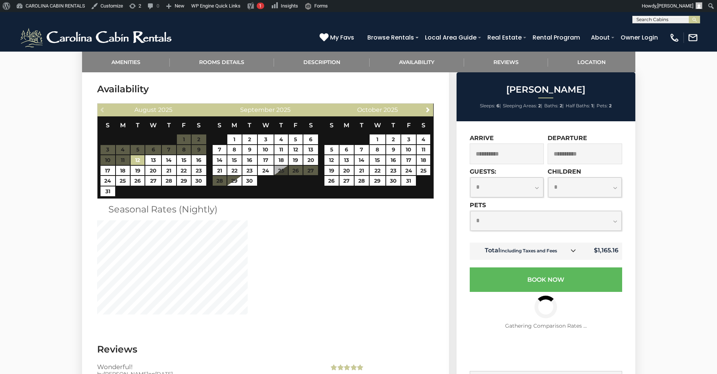
scroll to position [1661, 0]
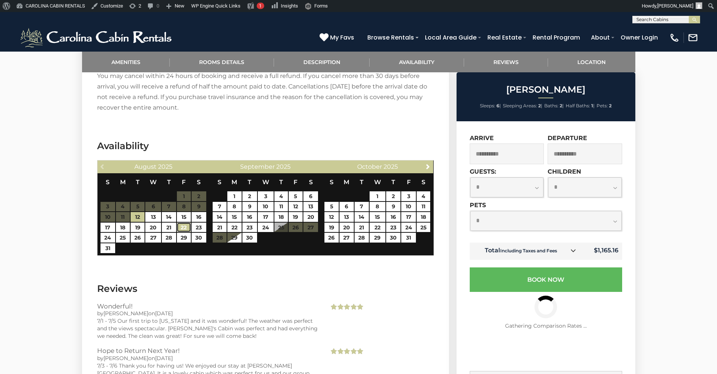
click at [184, 226] on link "22" at bounding box center [184, 228] width 14 height 10
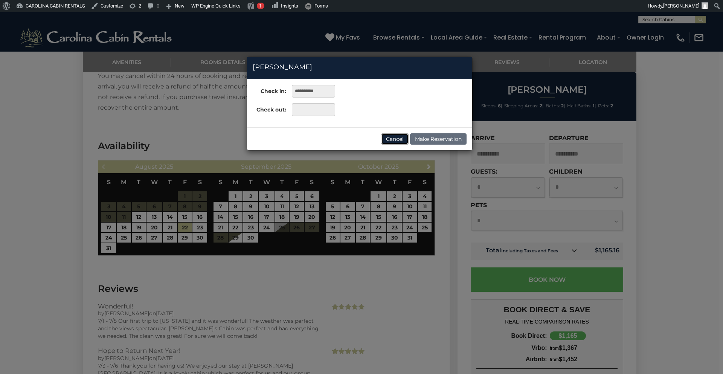
click at [391, 139] on button "Cancel" at bounding box center [394, 138] width 27 height 11
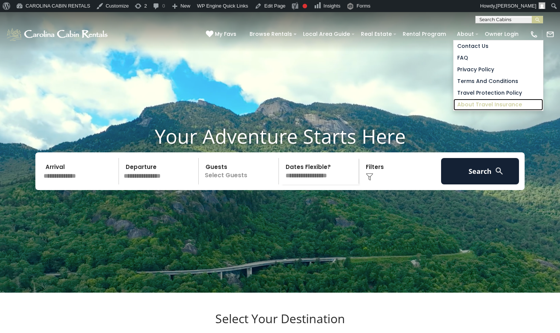
click at [482, 103] on link "About Travel Insurance" at bounding box center [499, 105] width 90 height 12
click at [485, 90] on link "Travel Protection Policy" at bounding box center [499, 93] width 90 height 12
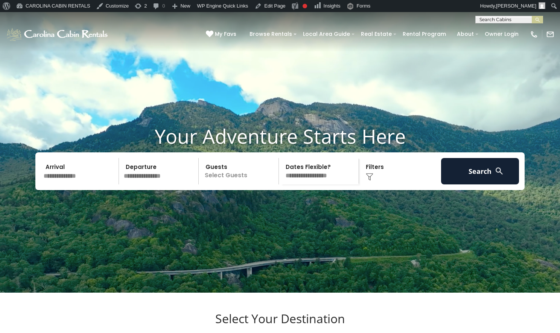
scroll to position [0, 0]
drag, startPoint x: 490, startPoint y: 20, endPoint x: 495, endPoint y: 15, distance: 7.5
click at [492, 19] on input "text" at bounding box center [509, 21] width 66 height 8
type input "*****"
click at [503, 28] on li "Buddy s Cabin" at bounding box center [509, 29] width 67 height 7
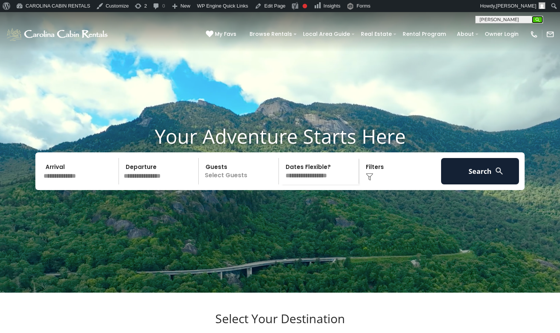
click at [534, 21] on button "submit" at bounding box center [537, 20] width 11 height 8
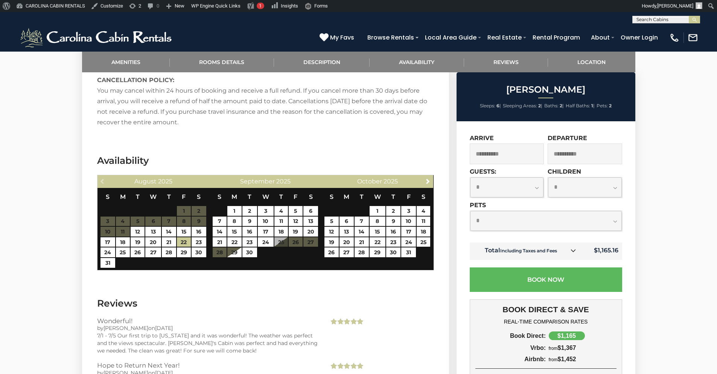
scroll to position [1661, 0]
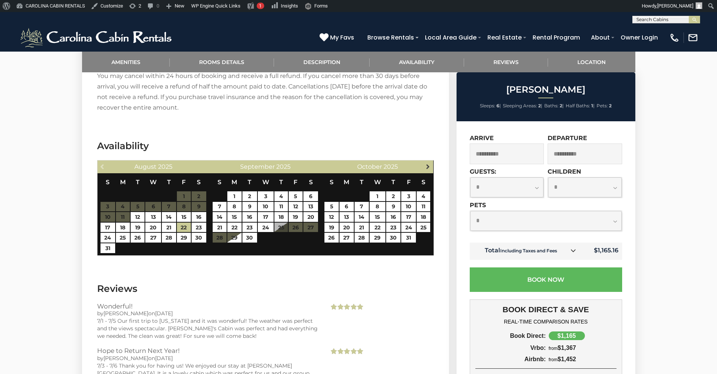
click at [427, 169] on span "Next" at bounding box center [428, 166] width 6 height 6
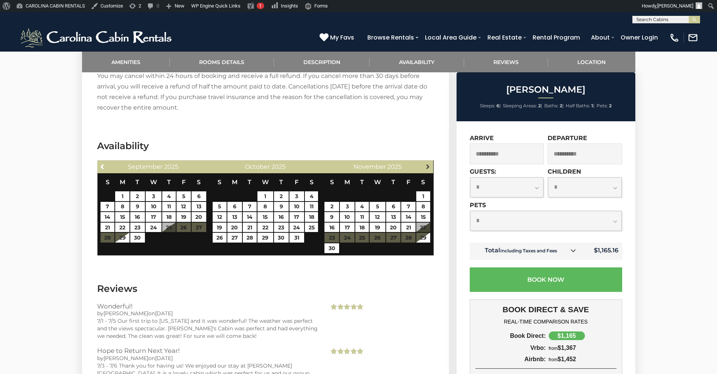
click at [428, 167] on span "Next" at bounding box center [428, 166] width 6 height 6
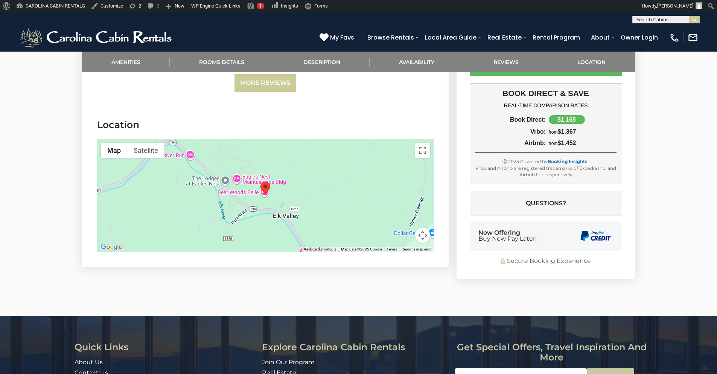
scroll to position [2164, 0]
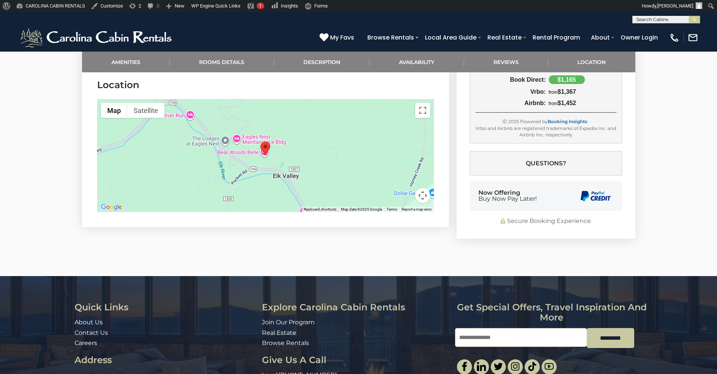
click at [420, 188] on button "Map camera controls" at bounding box center [422, 195] width 15 height 15
click at [405, 188] on button "Zoom out" at bounding box center [404, 195] width 15 height 15
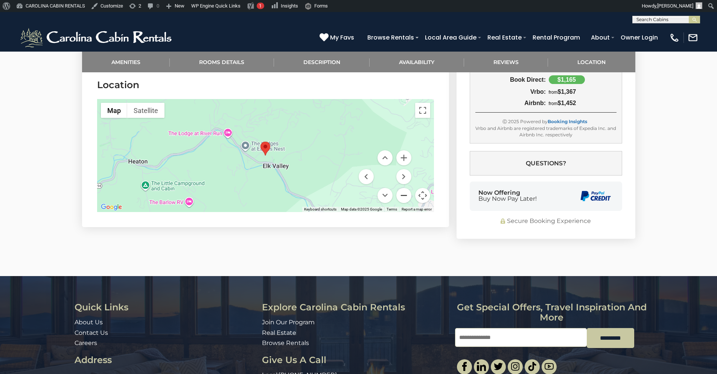
click at [405, 188] on button "Zoom out" at bounding box center [404, 195] width 15 height 15
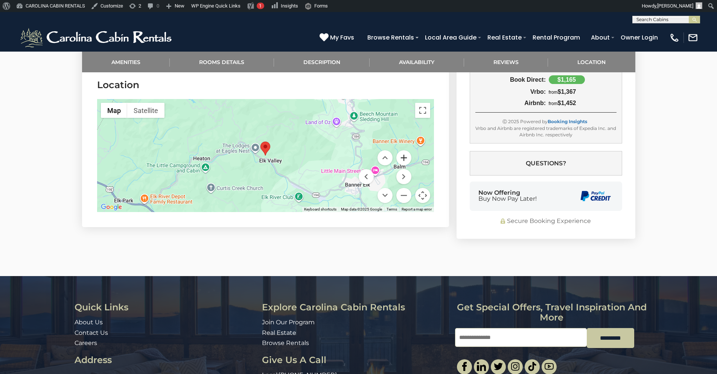
click at [402, 150] on button "Zoom in" at bounding box center [404, 157] width 15 height 15
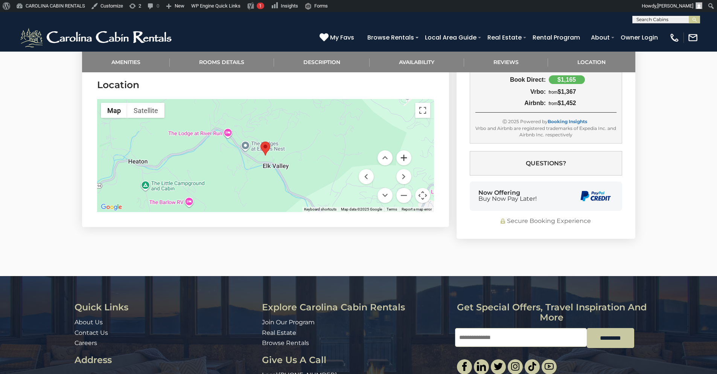
click at [402, 150] on button "Zoom in" at bounding box center [404, 157] width 15 height 15
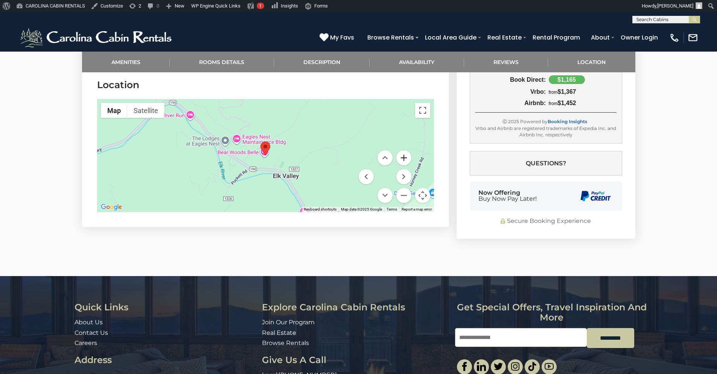
click at [402, 150] on button "Zoom in" at bounding box center [404, 157] width 15 height 15
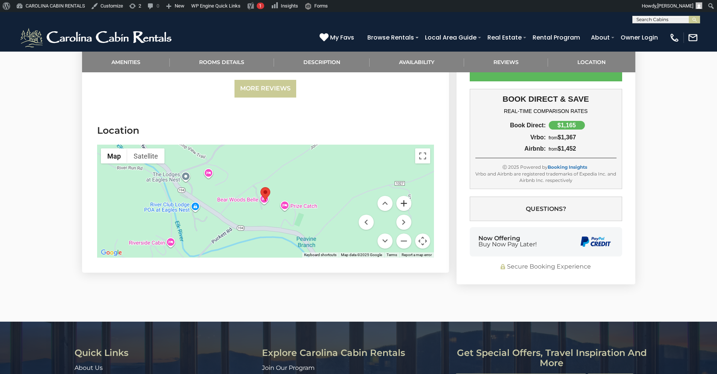
scroll to position [2119, 0]
click at [403, 233] on button "Zoom out" at bounding box center [404, 240] width 15 height 15
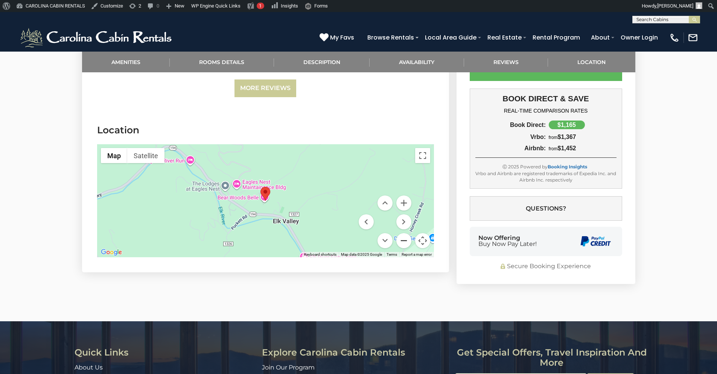
click at [403, 233] on button "Zoom out" at bounding box center [404, 240] width 15 height 15
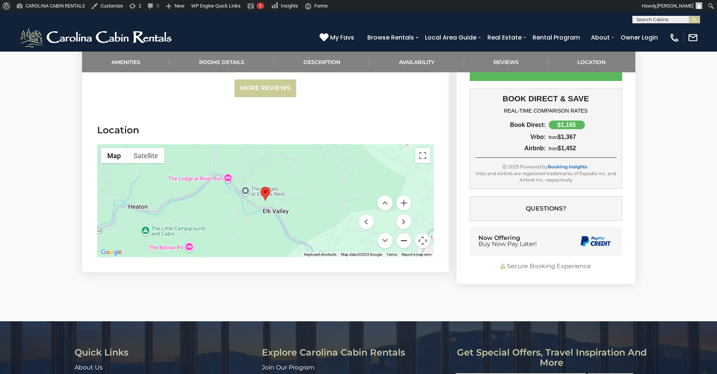
click at [403, 233] on button "Zoom out" at bounding box center [404, 240] width 15 height 15
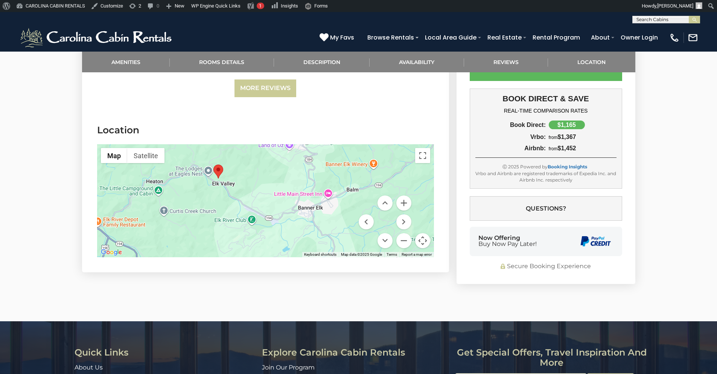
drag, startPoint x: 297, startPoint y: 205, endPoint x: 249, endPoint y: 182, distance: 53.6
click at [249, 182] on div at bounding box center [265, 200] width 337 height 113
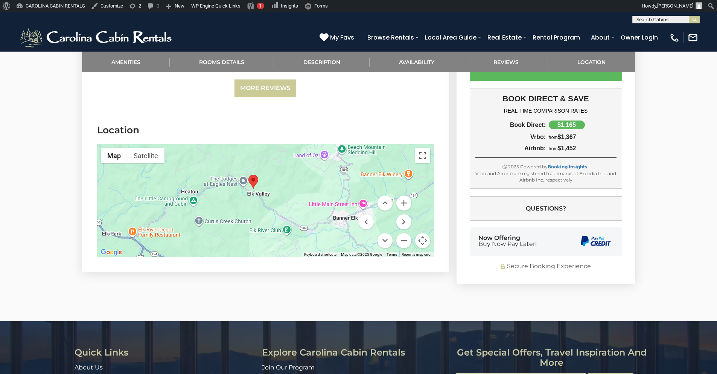
drag, startPoint x: 246, startPoint y: 180, endPoint x: 278, endPoint y: 188, distance: 33.3
click at [279, 188] on div at bounding box center [265, 200] width 337 height 113
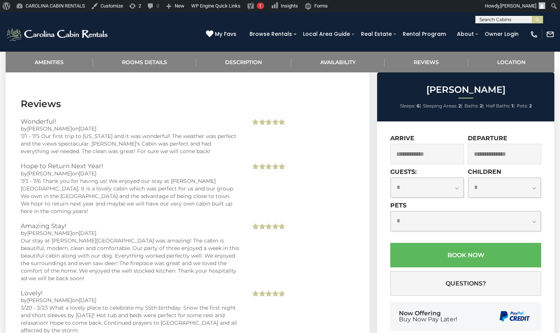
scroll to position [1808, 0]
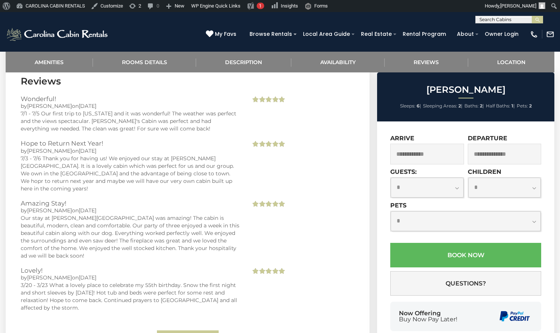
click at [428, 152] on input "text" at bounding box center [428, 153] width 74 height 21
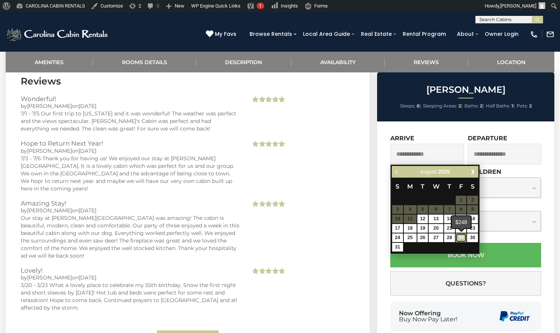
click at [464, 237] on link "29" at bounding box center [461, 237] width 11 height 9
type input "**********"
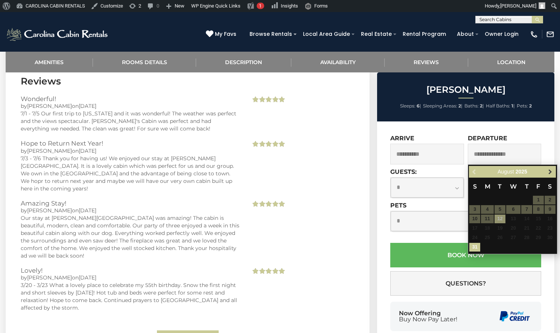
click at [548, 172] on span "Next" at bounding box center [551, 172] width 6 height 6
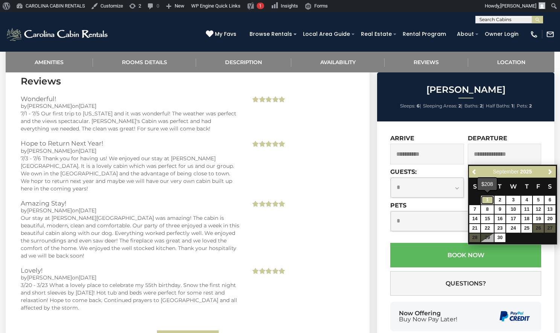
click at [491, 201] on link "1" at bounding box center [487, 199] width 13 height 9
type input "**********"
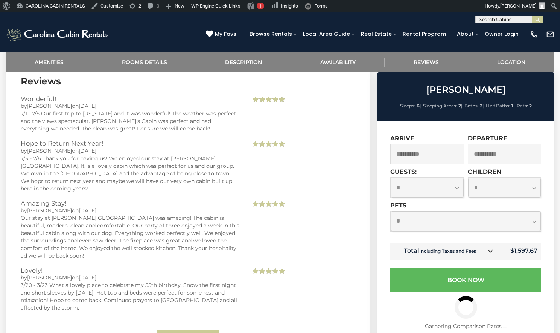
click at [490, 250] on icon at bounding box center [490, 250] width 5 height 5
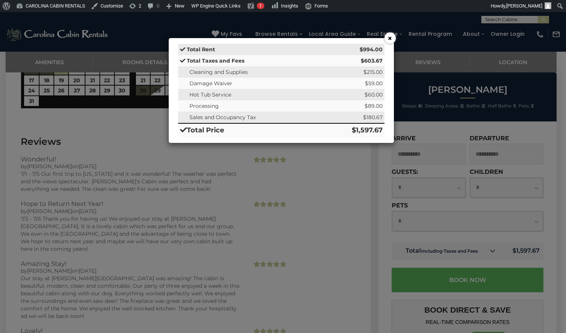
click at [389, 41] on button "×" at bounding box center [390, 37] width 11 height 11
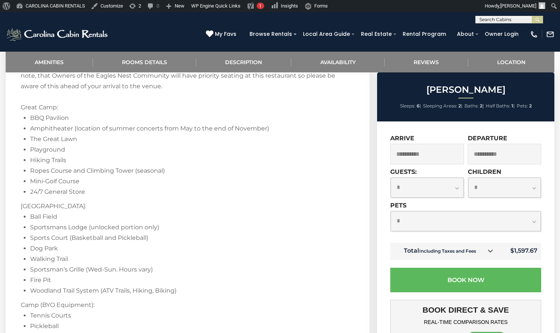
scroll to position [1040, 0]
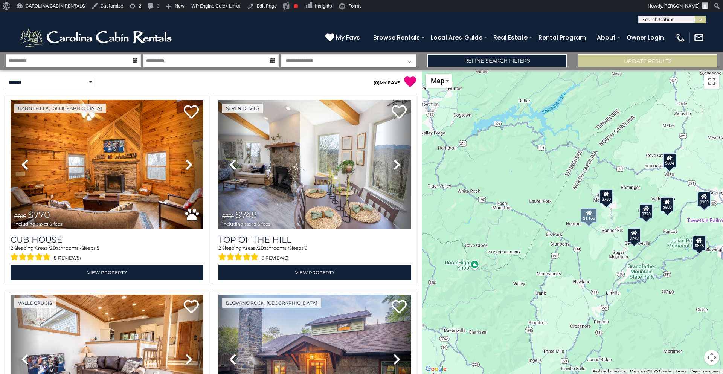
scroll to position [497, 0]
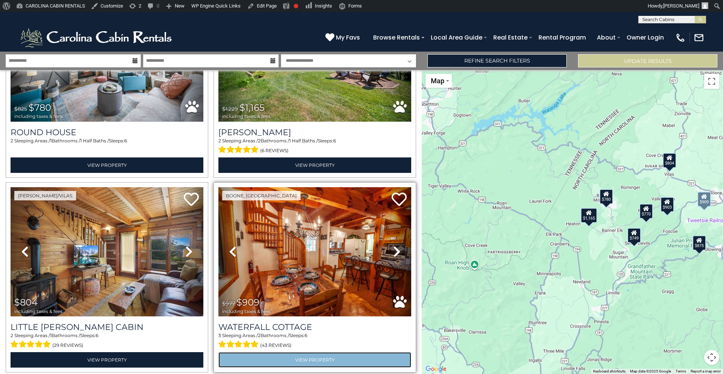
click at [276, 354] on link "View Property" at bounding box center [314, 359] width 193 height 15
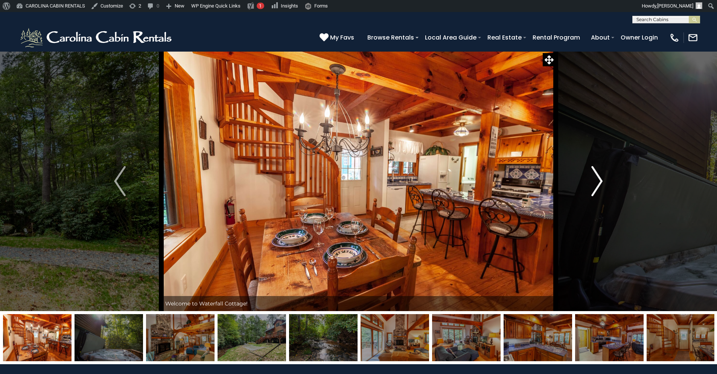
click at [591, 179] on button "Next" at bounding box center [597, 181] width 83 height 260
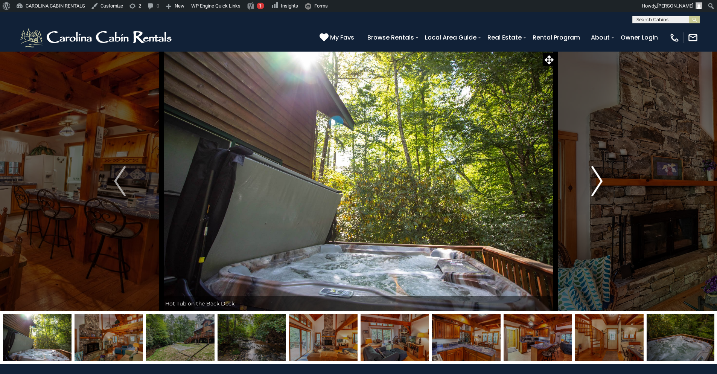
click at [591, 179] on button "Next" at bounding box center [597, 181] width 83 height 260
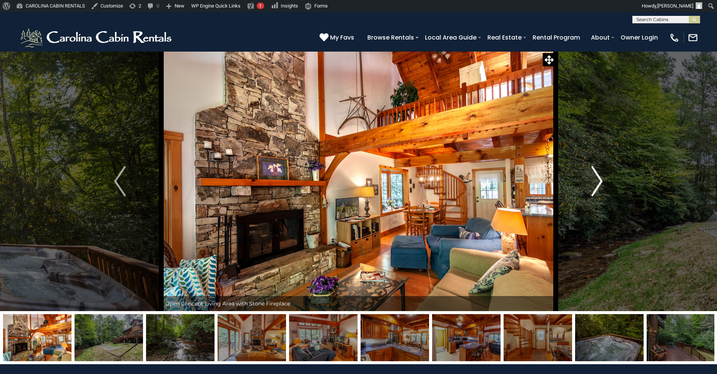
click at [591, 179] on button "Next" at bounding box center [597, 181] width 83 height 260
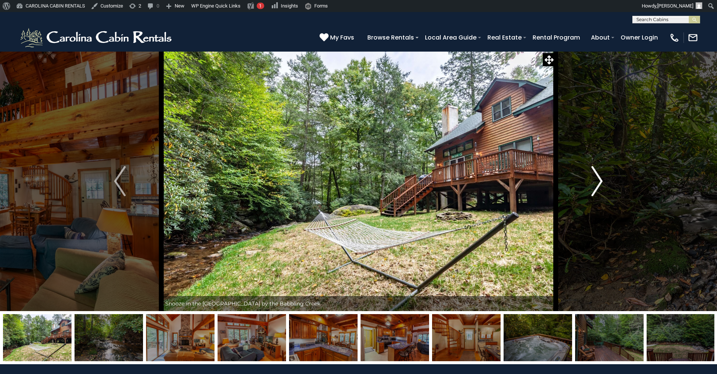
click at [591, 179] on button "Next" at bounding box center [597, 181] width 83 height 260
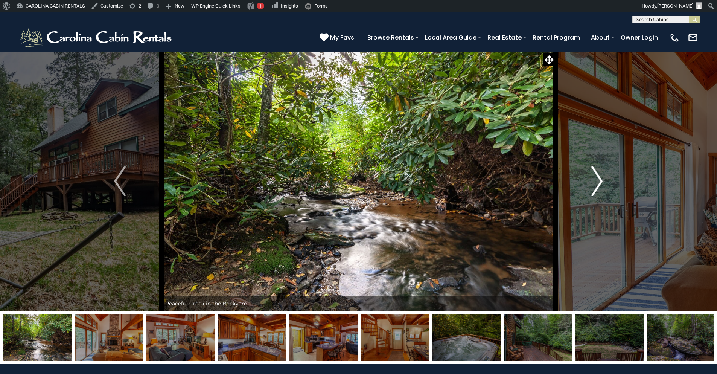
click at [591, 177] on button "Next" at bounding box center [597, 181] width 83 height 260
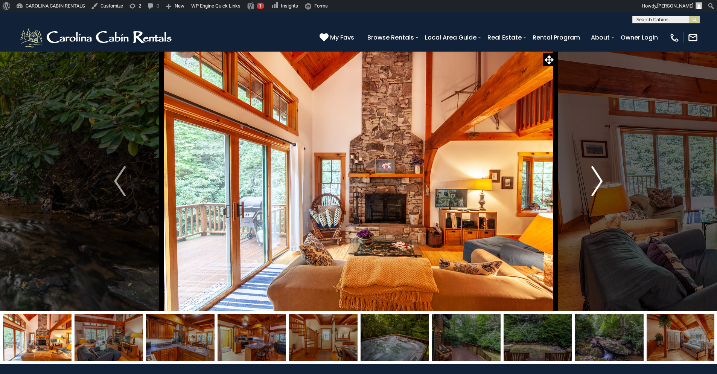
click at [589, 177] on button "Next" at bounding box center [597, 181] width 83 height 260
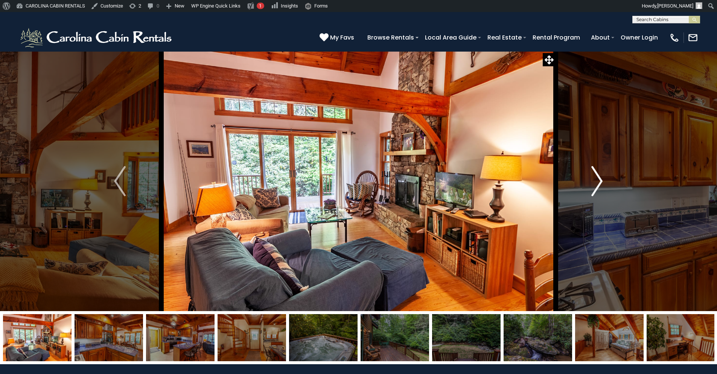
click at [589, 176] on button "Next" at bounding box center [597, 181] width 83 height 260
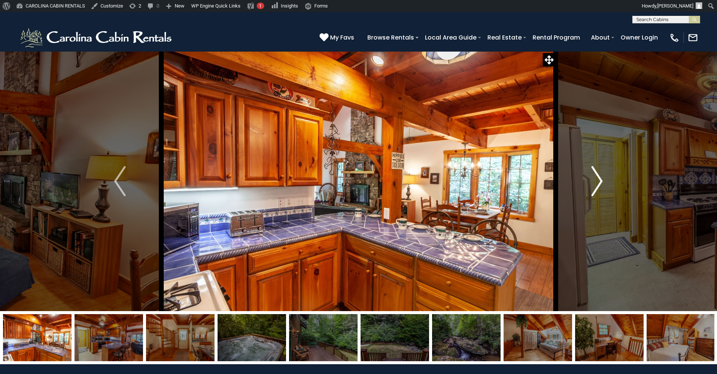
click at [589, 176] on button "Next" at bounding box center [597, 181] width 83 height 260
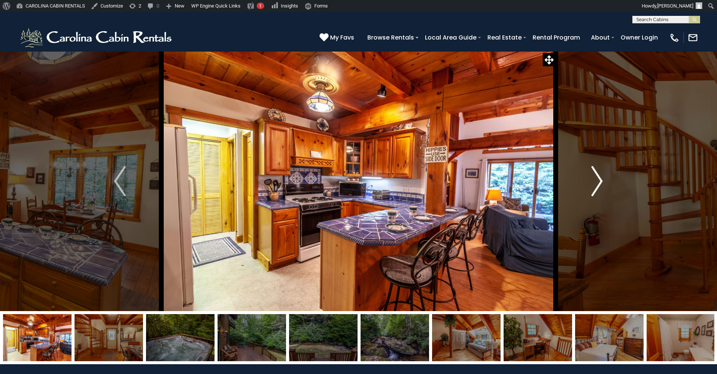
click at [590, 175] on button "Next" at bounding box center [597, 181] width 83 height 260
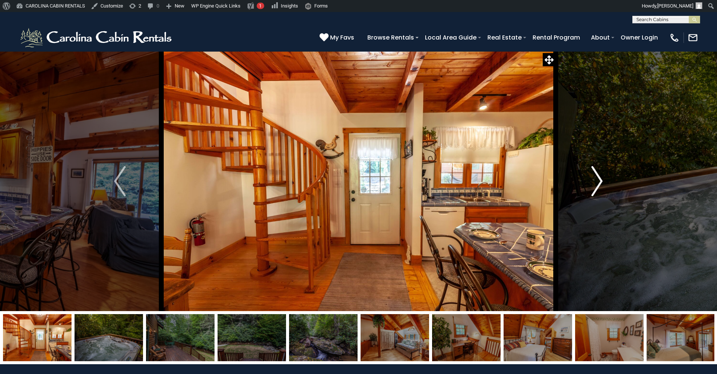
click at [591, 173] on button "Next" at bounding box center [597, 181] width 83 height 260
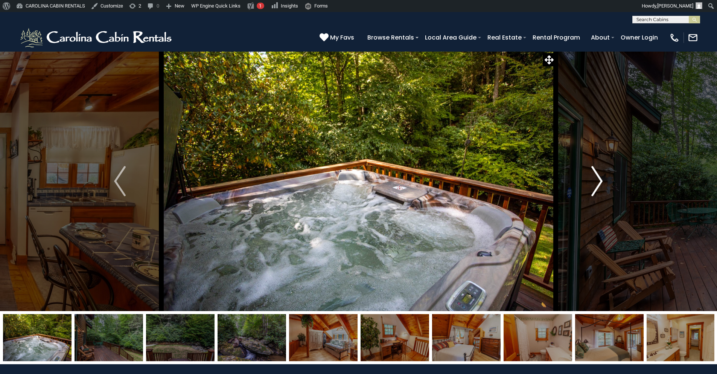
click at [591, 173] on button "Next" at bounding box center [597, 181] width 83 height 260
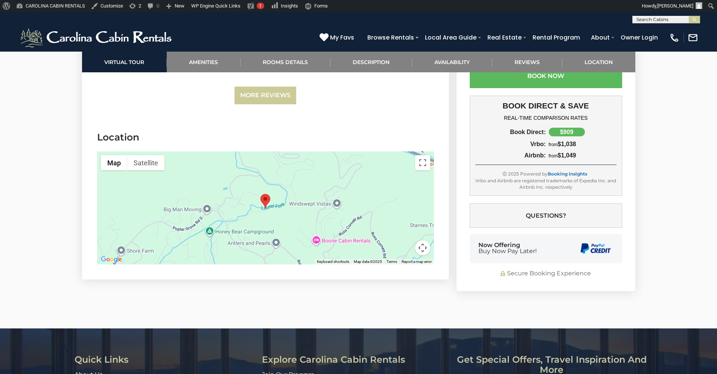
scroll to position [1853, 0]
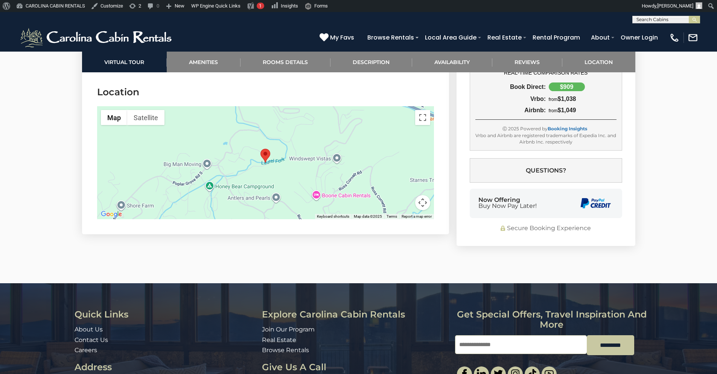
click at [424, 195] on button "Map camera controls" at bounding box center [422, 202] width 15 height 15
click at [405, 195] on button "Zoom out" at bounding box center [404, 202] width 15 height 15
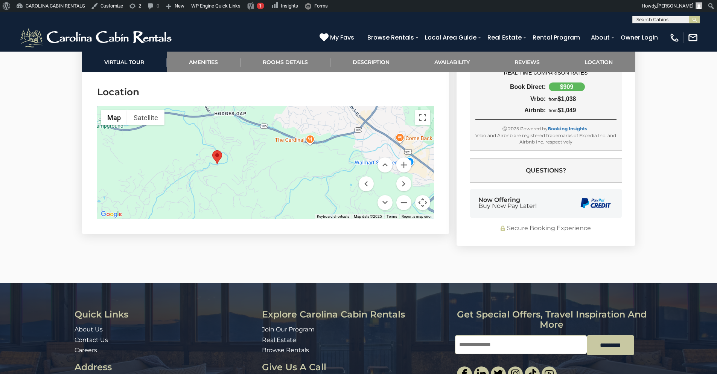
drag, startPoint x: 282, startPoint y: 160, endPoint x: 234, endPoint y: 161, distance: 49.0
click at [234, 161] on div at bounding box center [265, 162] width 337 height 113
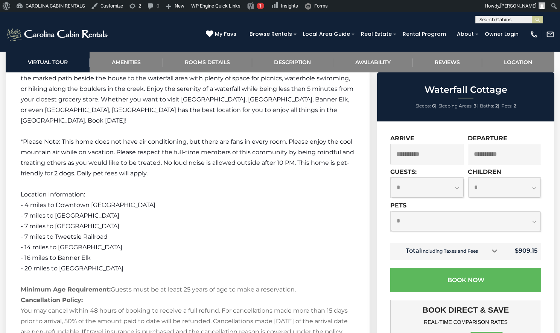
scroll to position [1176, 0]
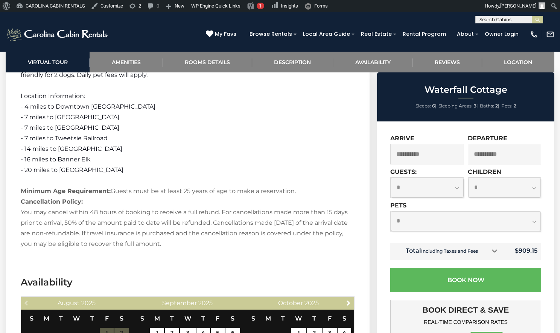
click at [496, 254] on link at bounding box center [495, 251] width 10 height 10
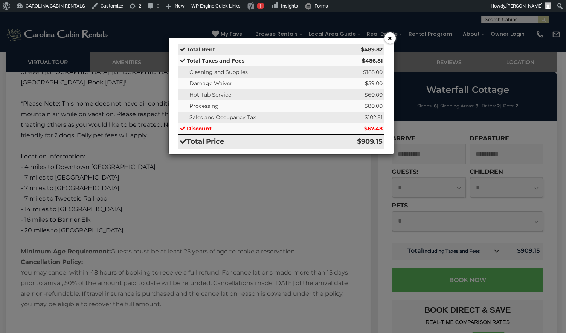
click at [389, 35] on button "×" at bounding box center [390, 37] width 11 height 11
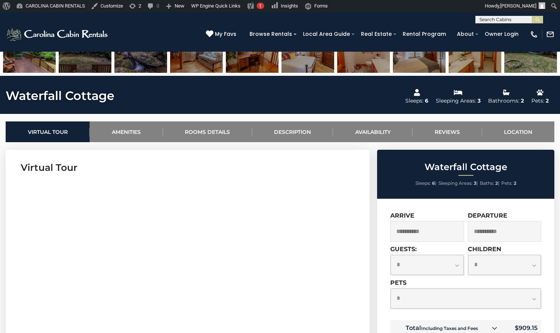
scroll to position [227, 0]
